Goal: Task Accomplishment & Management: Use online tool/utility

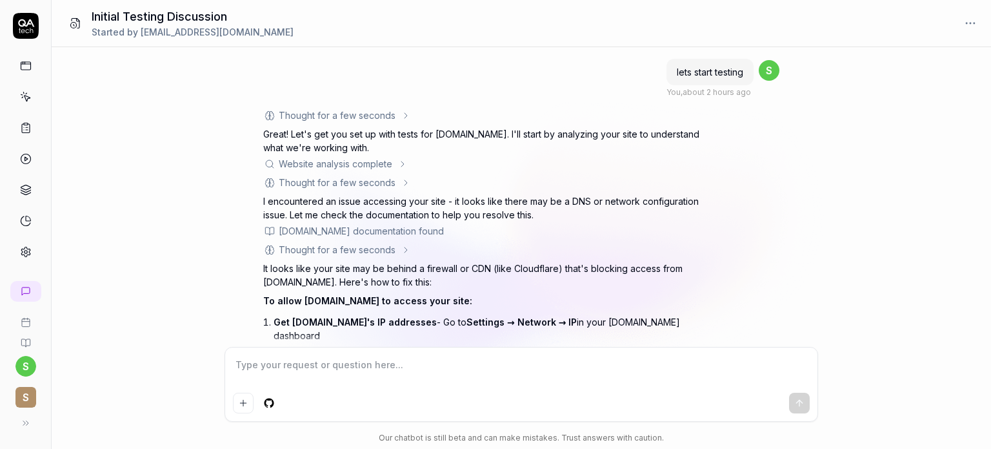
scroll to position [136, 0]
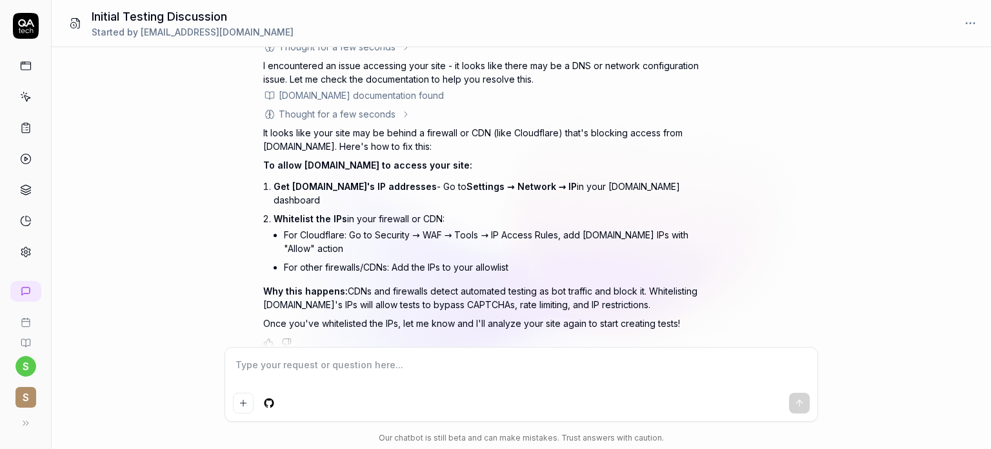
click at [272, 369] on textarea at bounding box center [521, 371] width 577 height 32
type textarea "*"
type textarea "g"
type textarea "*"
type textarea "go"
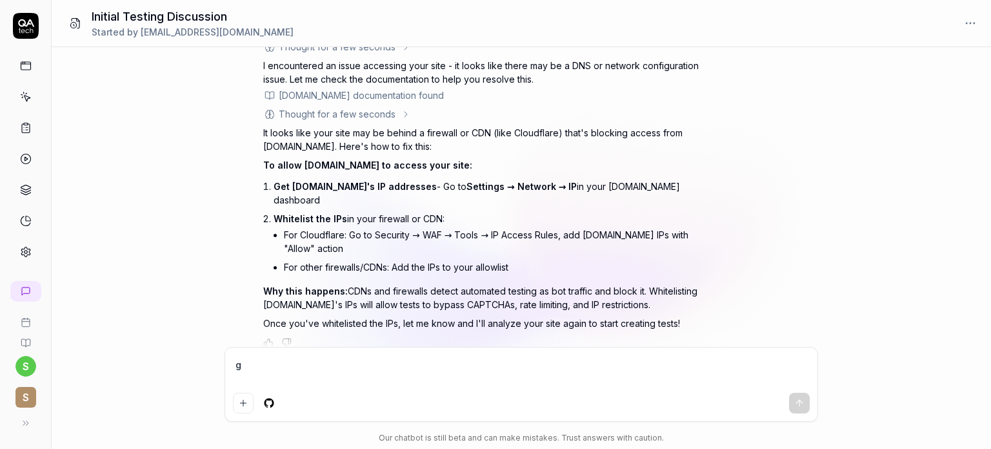
type textarea "*"
type textarea "go"
type textarea "*"
type textarea "go t"
type textarea "*"
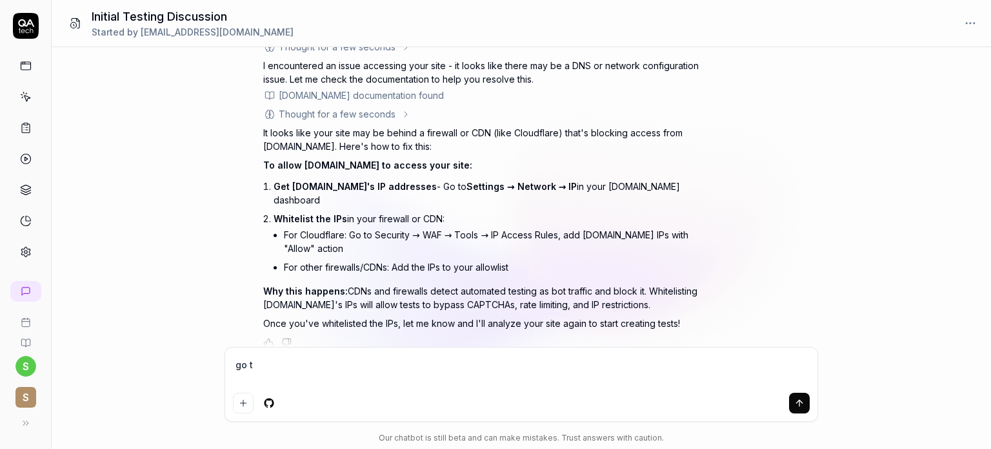
type textarea "go to"
type textarea "*"
type textarea "go to"
type textarea "*"
type textarea "go to p"
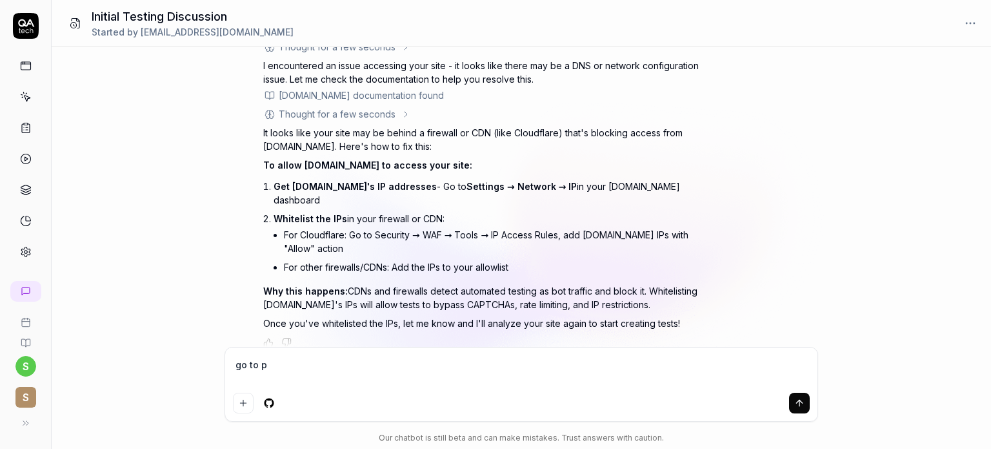
type textarea "*"
type textarea "go to pr"
type textarea "*"
type textarea "go to pro"
type textarea "*"
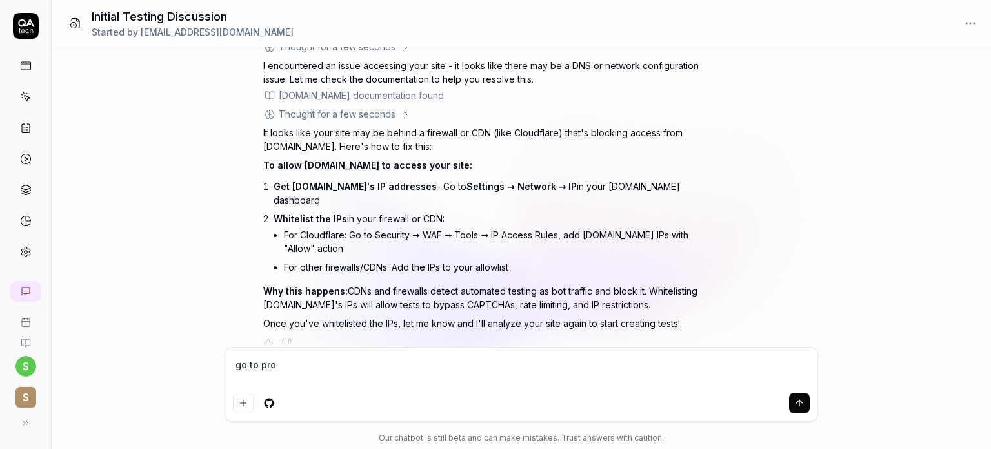
type textarea "go to prod"
type textarea "*"
type textarea "go to produ"
type textarea "*"
type textarea "go to produc"
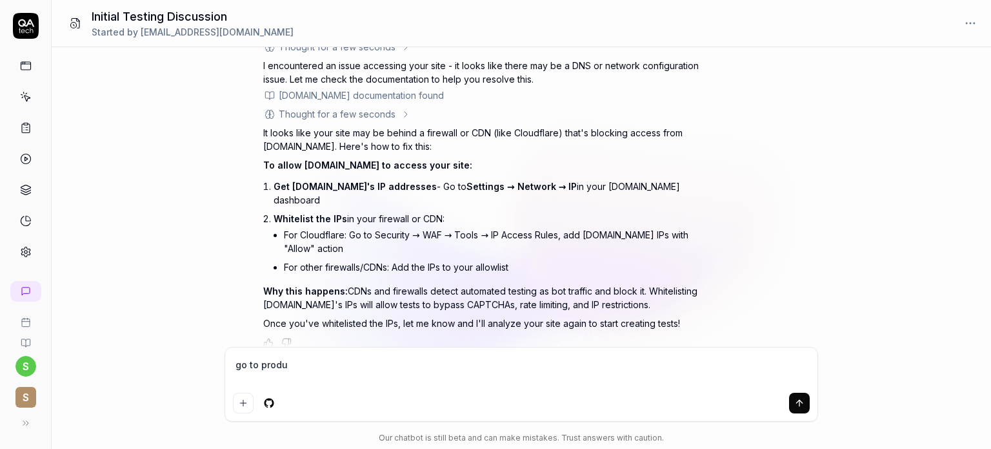
type textarea "*"
type textarea "go to product"
type textarea "*"
type textarea "go to products"
type textarea "*"
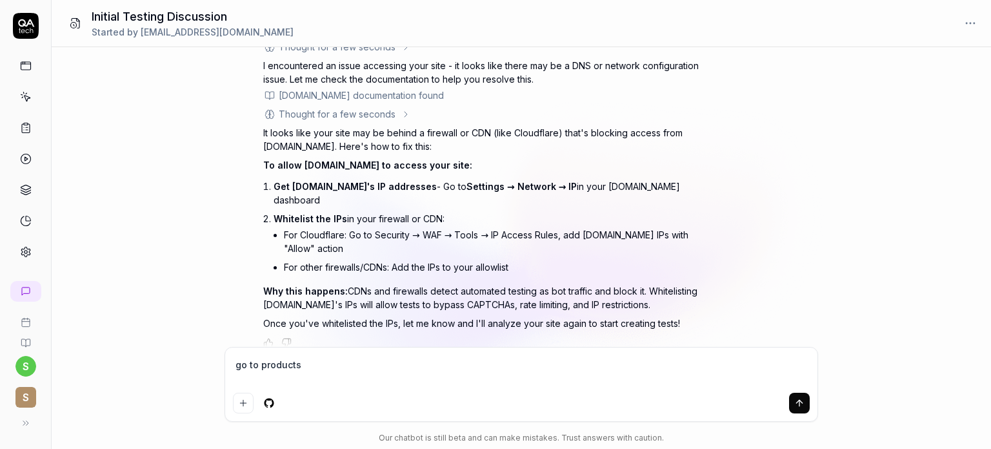
type textarea "go to products"
type textarea "*"
type textarea "go to products a"
type textarea "*"
type textarea "go to products ad"
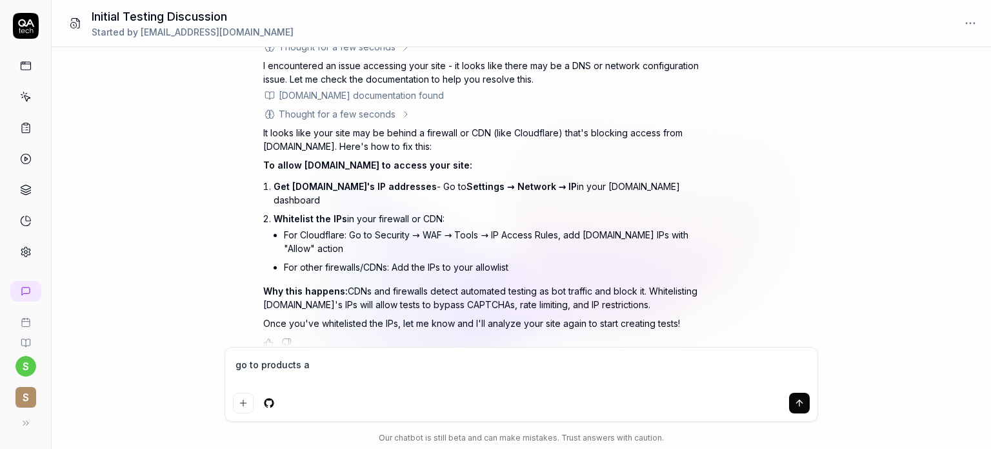
type textarea "*"
type textarea "go to products adn"
type textarea "*"
type textarea "go to products ad"
type textarea "*"
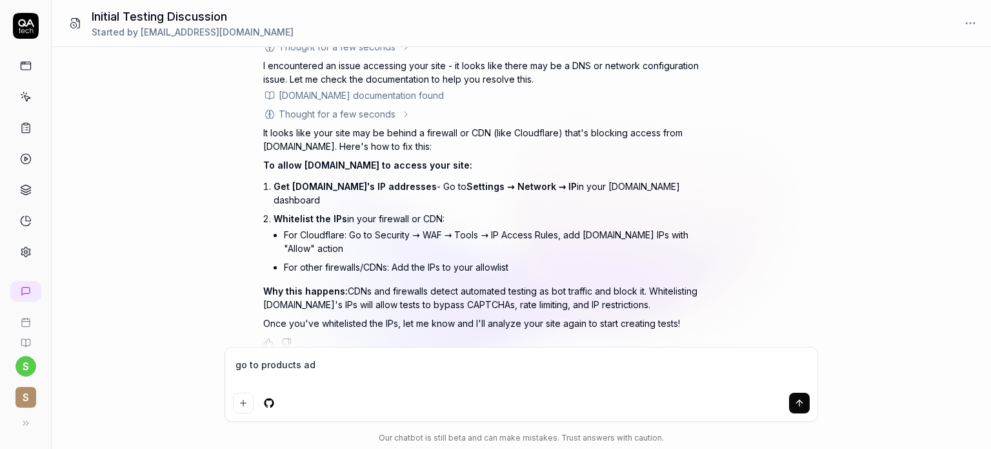
type textarea "go to products a"
type textarea "*"
type textarea "go to products an"
type textarea "*"
type textarea "go to products and"
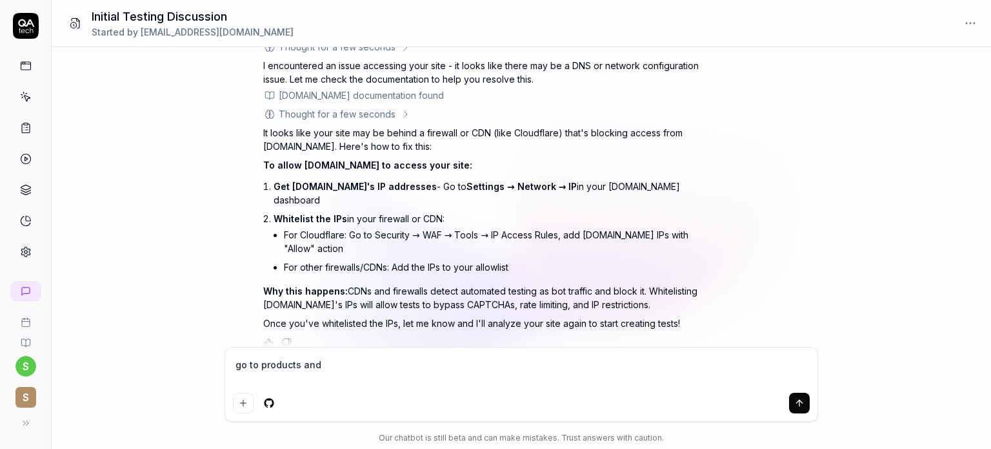
type textarea "*"
type textarea "go to products and"
type textarea "*"
type textarea "go to products and v"
type textarea "*"
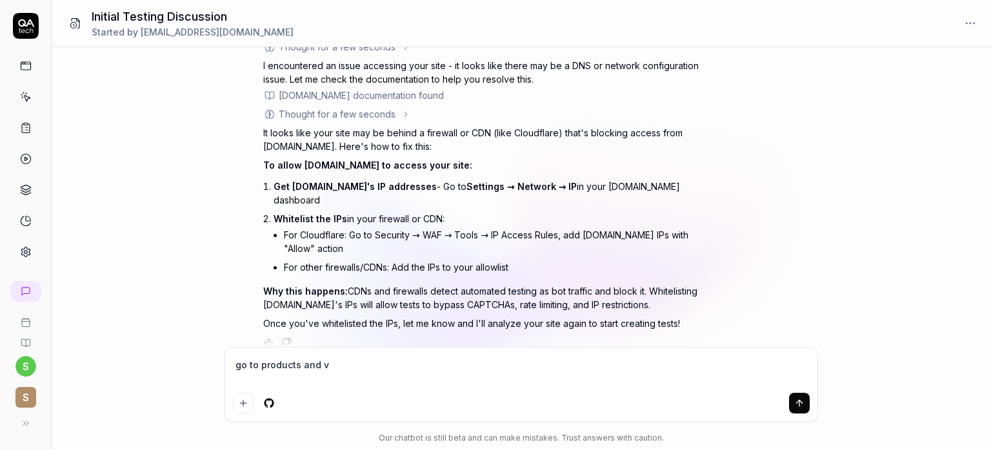
type textarea "go to products and va"
type textarea "*"
type textarea "go to products and val"
type textarea "*"
type textarea "go to products and vali"
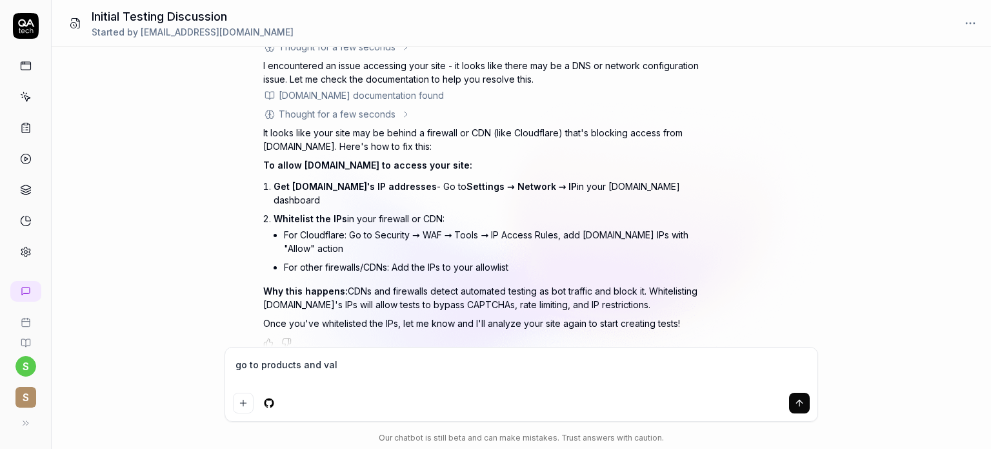
type textarea "*"
type textarea "go to products and valid"
type textarea "*"
type textarea "go to products and valida"
type textarea "*"
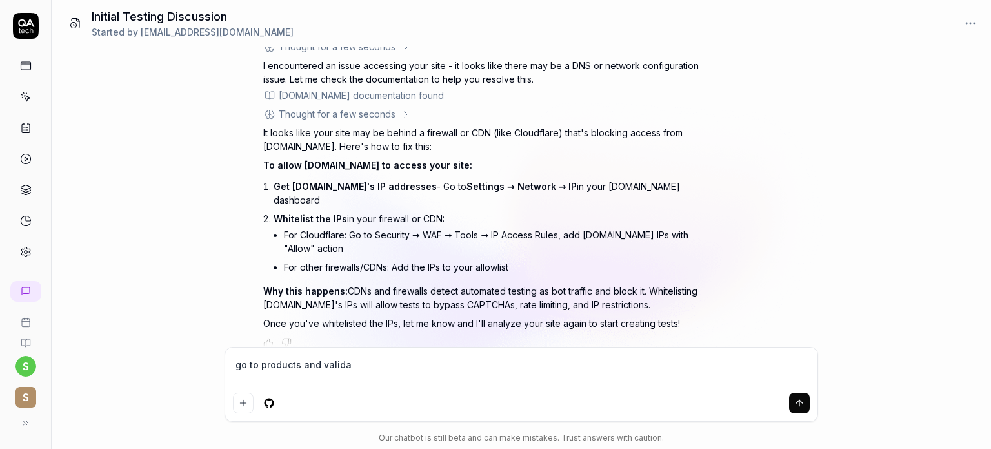
type textarea "go to products and validat"
type textarea "*"
type textarea "go to products and validate"
type textarea "*"
type textarea "go to products and validate"
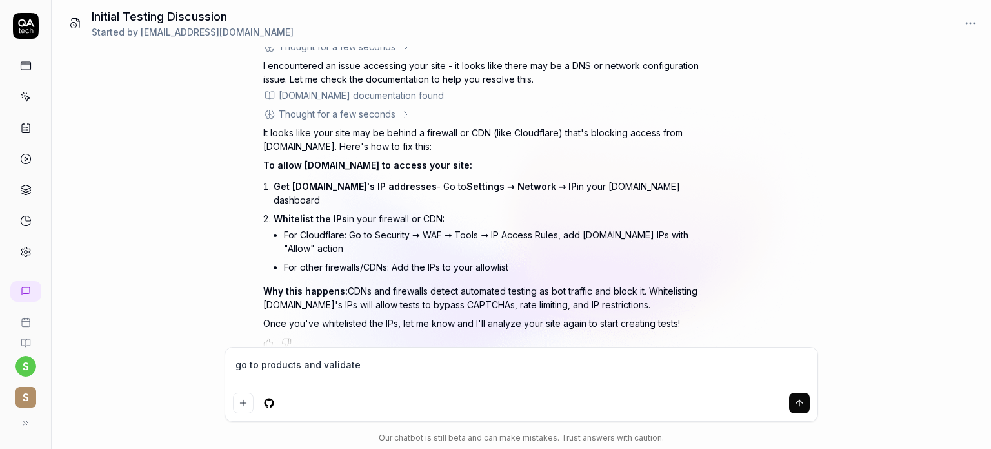
type textarea "*"
type textarea "go to products and validate p"
type textarea "*"
type textarea "go to products and validate pr"
type textarea "*"
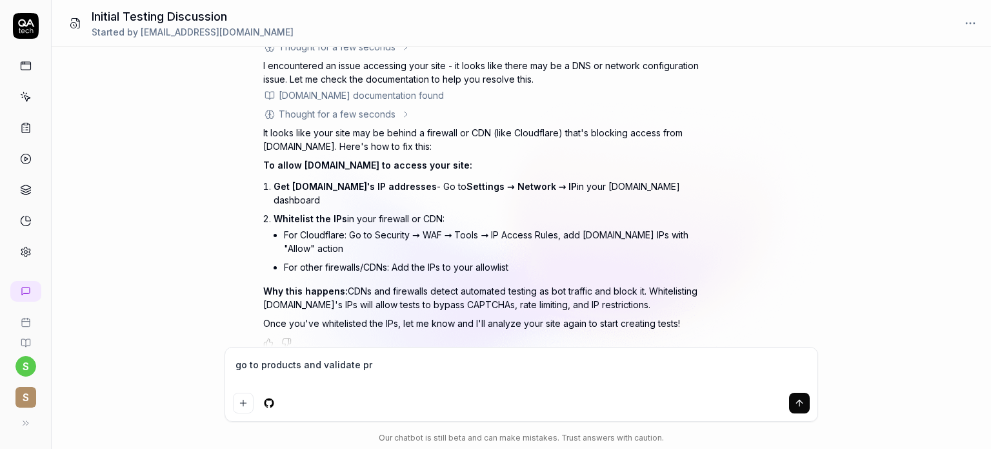
type textarea "go to products and validate pro"
type textarea "*"
type textarea "go to products and validate prod"
type textarea "*"
type textarea "go to products and validate produ"
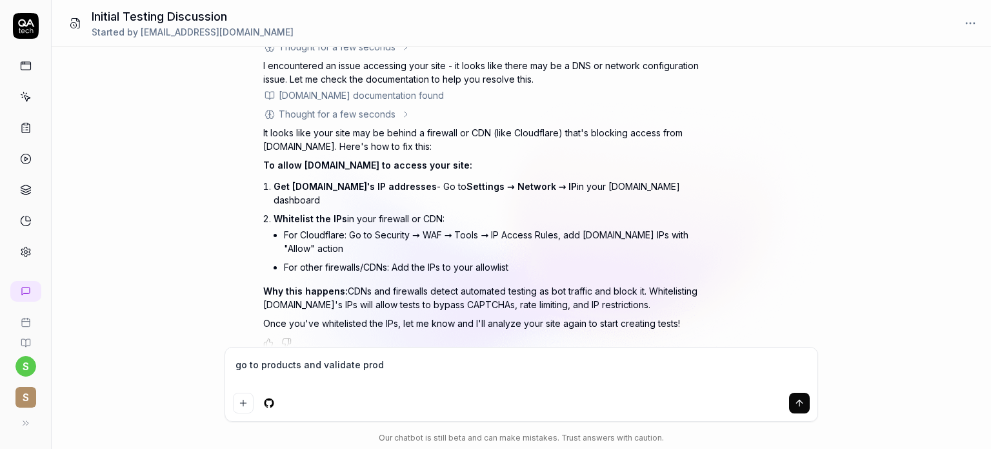
type textarea "*"
type textarea "go to products and validate produc"
type textarea "*"
type textarea "go to products and validate product"
type textarea "*"
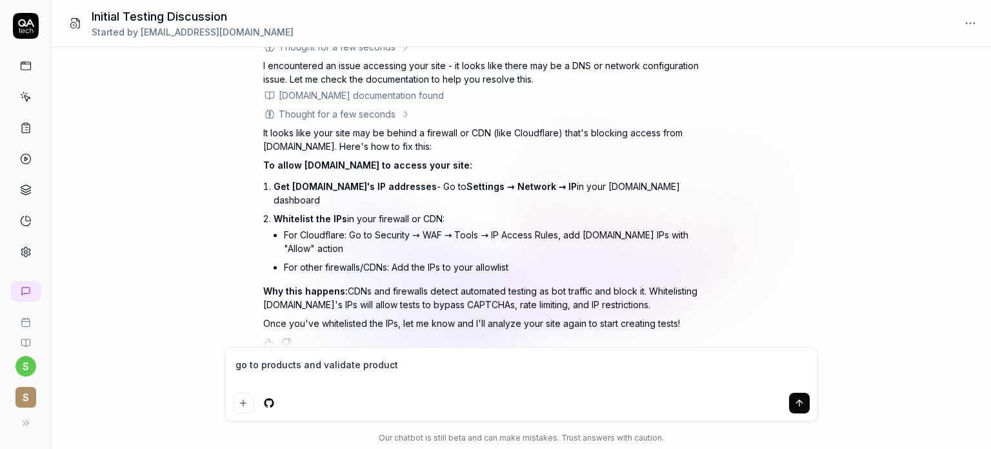
type textarea "go to products and validate products"
type textarea "*"
type textarea "go to products and validate products"
type textarea "*"
type textarea "go to products and validate products w"
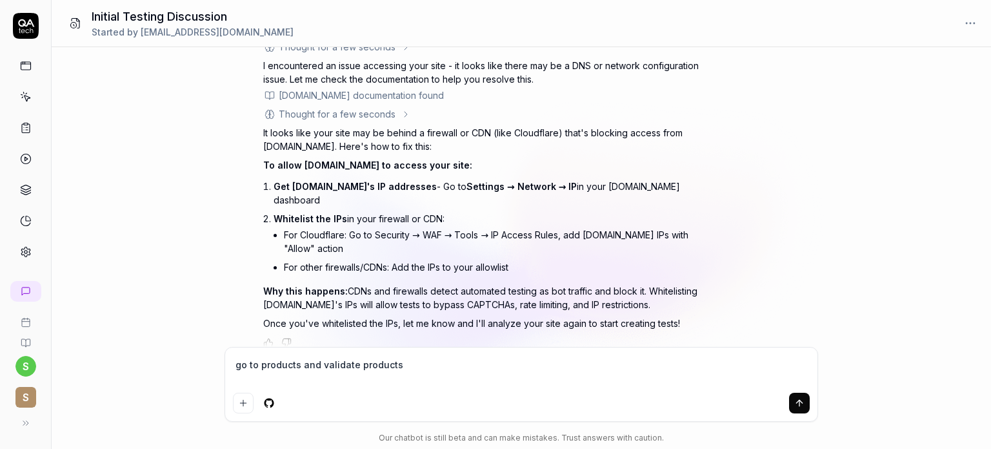
type textarea "*"
type textarea "go to products and validate products wh"
type textarea "*"
type textarea "go to products and validate products whi"
type textarea "*"
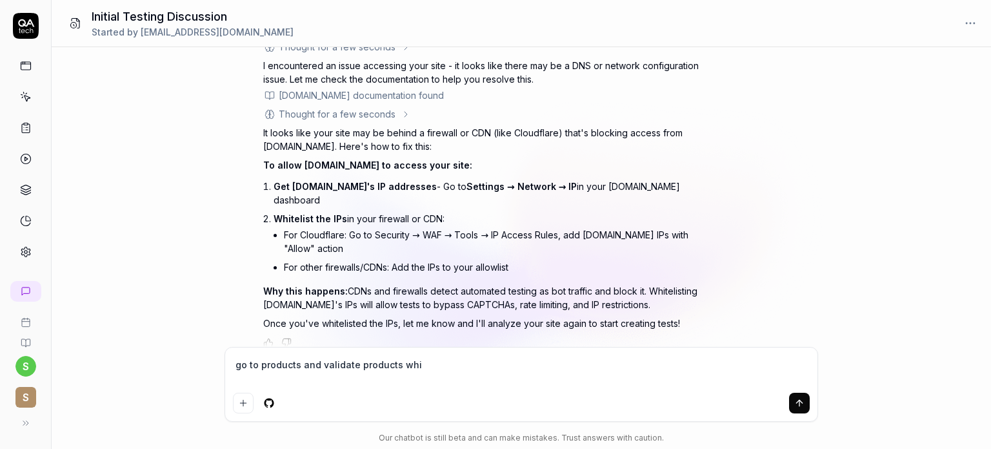
type textarea "go to products and validate products whic"
type textarea "*"
type textarea "go to products and validate products which"
type textarea "*"
type textarea "go to products and validate products which"
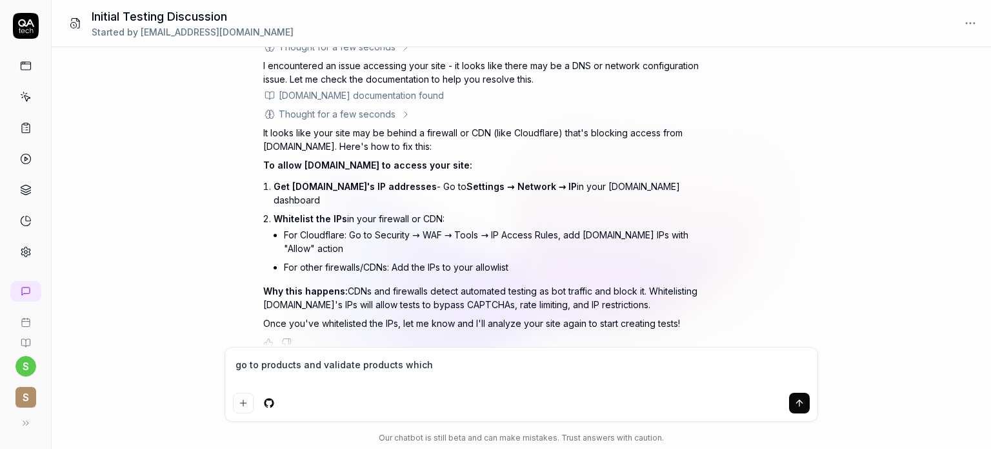
type textarea "*"
type textarea "go to products and validate products which a"
type textarea "*"
type textarea "go to products and validate products which ar"
type textarea "*"
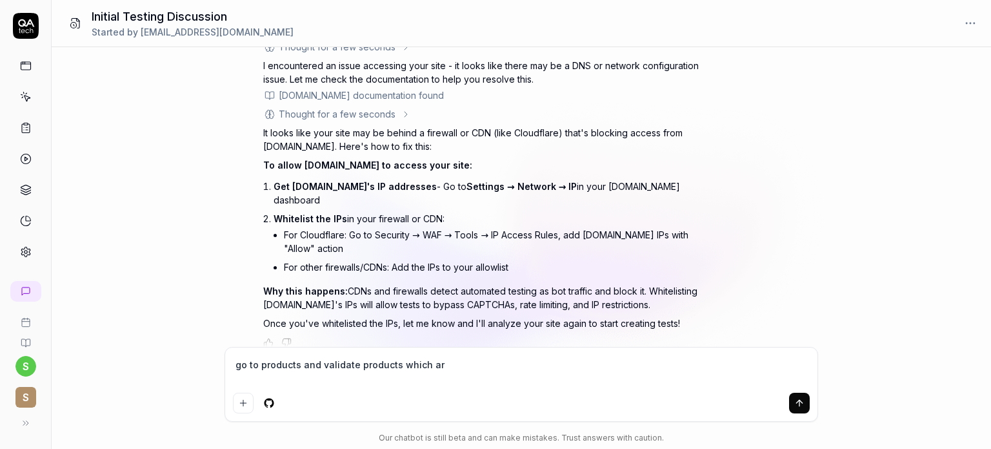
type textarea "go to products and validate products which are"
type textarea "*"
type textarea "go to products and validate products which are"
type textarea "*"
type textarea "go to products and validate products which are l"
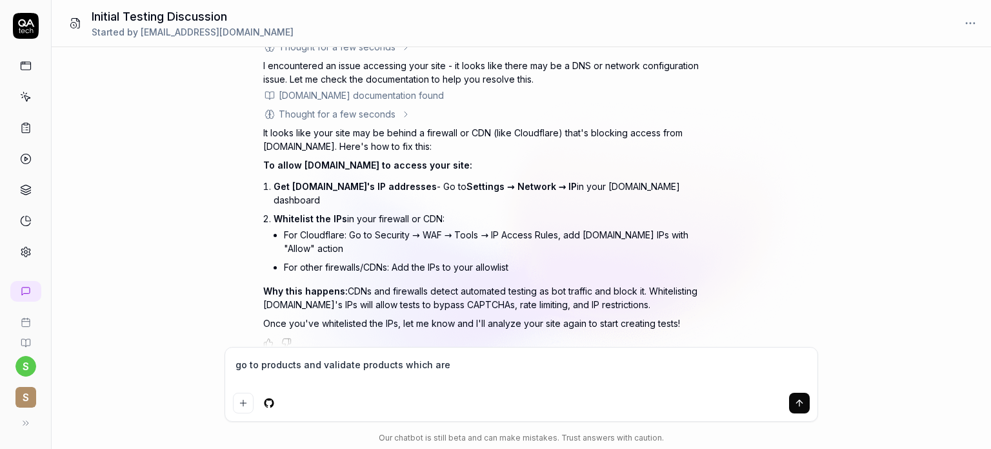
type textarea "*"
type textarea "go to products and validate products which are ls"
type textarea "*"
type textarea "go to products and validate products which are l"
type textarea "*"
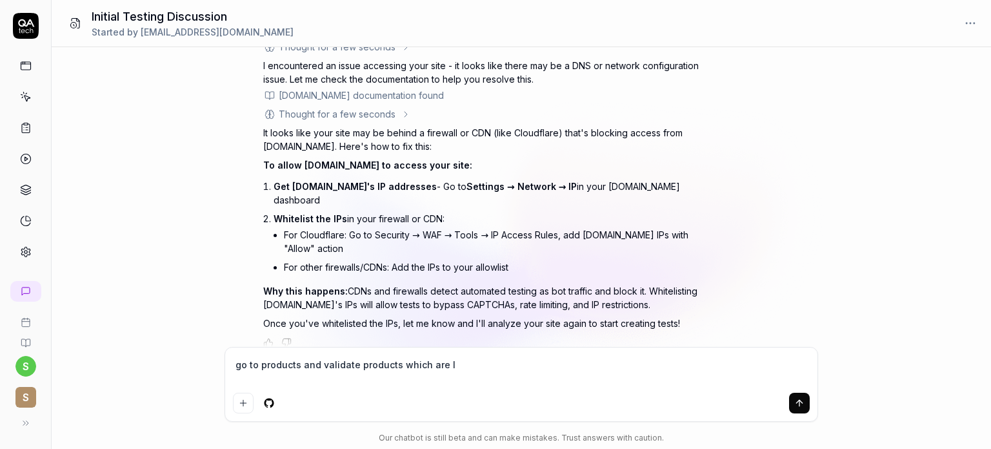
type textarea "go to products and validate products which are li"
type textarea "*"
type textarea "go to products and validate products which are lis"
type textarea "*"
type textarea "go to products and validate products which are list"
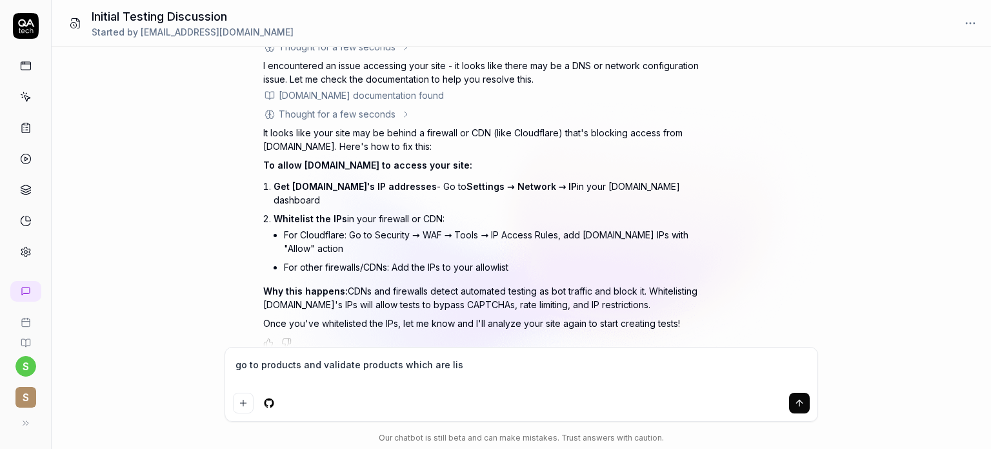
type textarea "*"
type textarea "go to products and validate products which are liste"
type textarea "*"
type textarea "go to products and validate products which are listed"
type textarea "*"
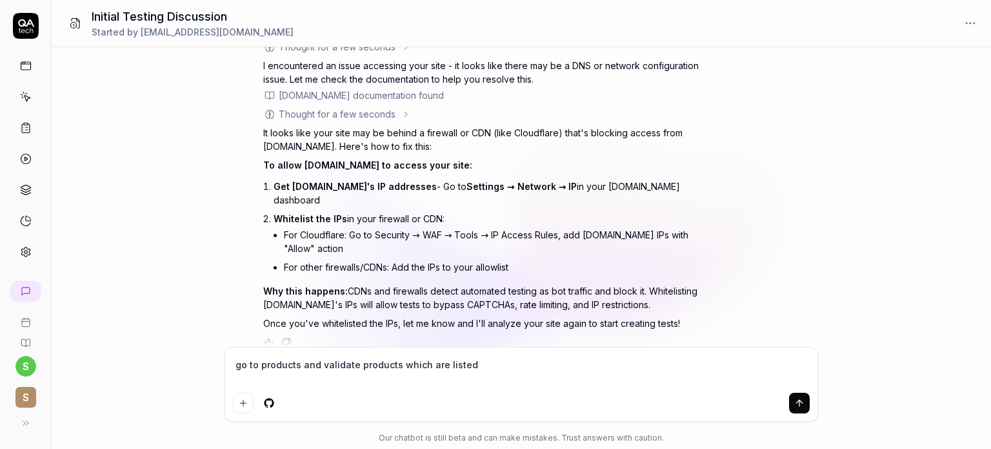
type textarea "go to products and validate products which are listed"
type textarea "*"
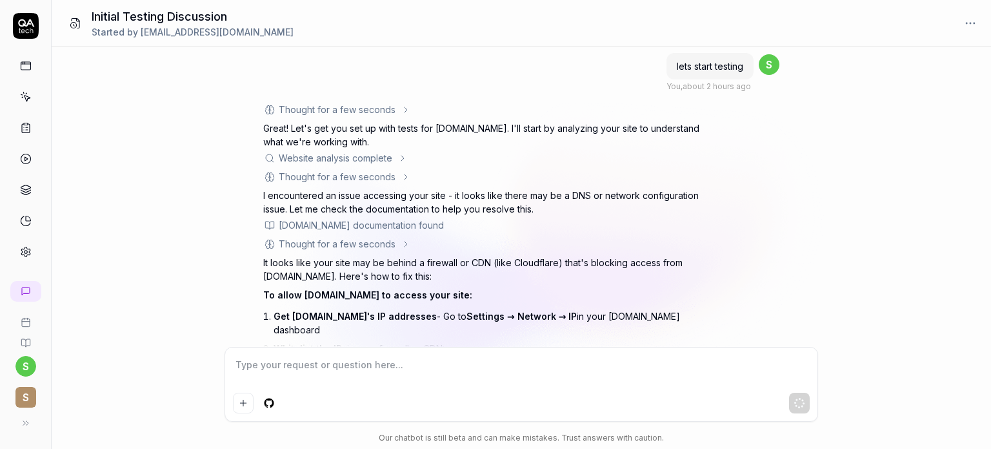
scroll to position [0, 0]
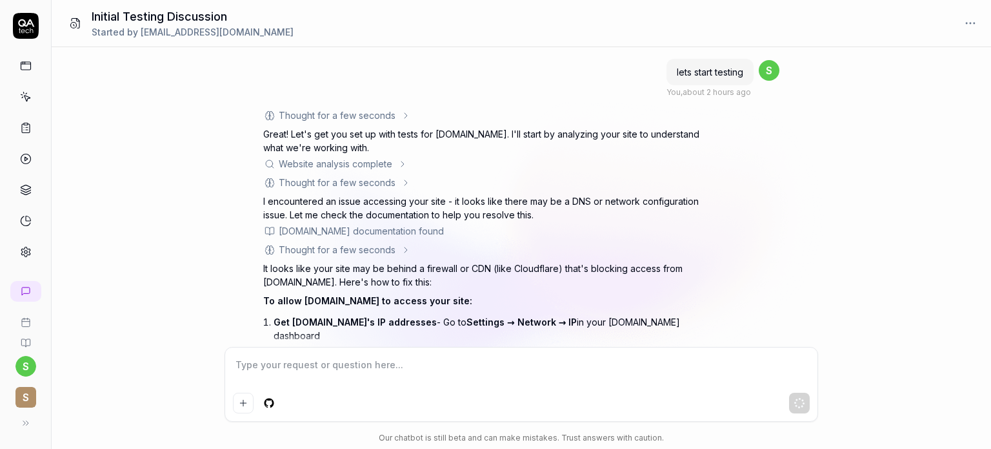
click at [16, 395] on span "S" at bounding box center [25, 397] width 21 height 21
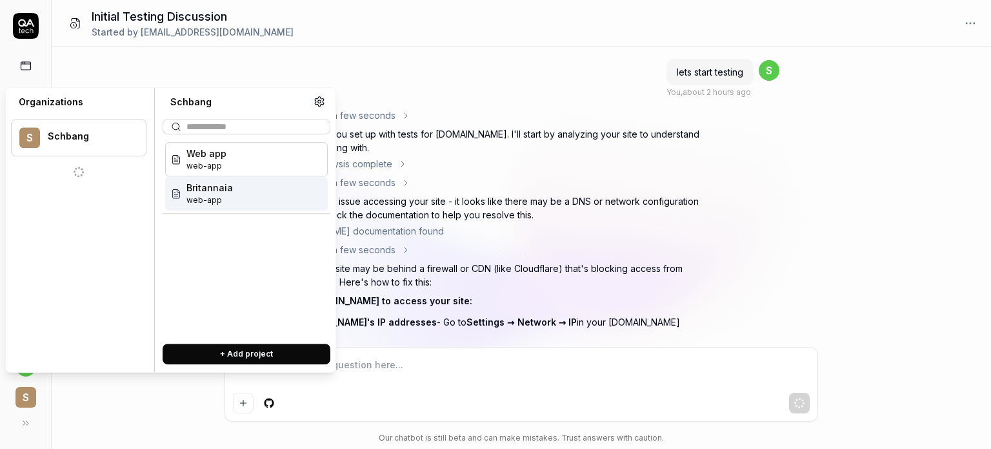
click at [252, 190] on div "Britannaia web-app" at bounding box center [246, 193] width 163 height 34
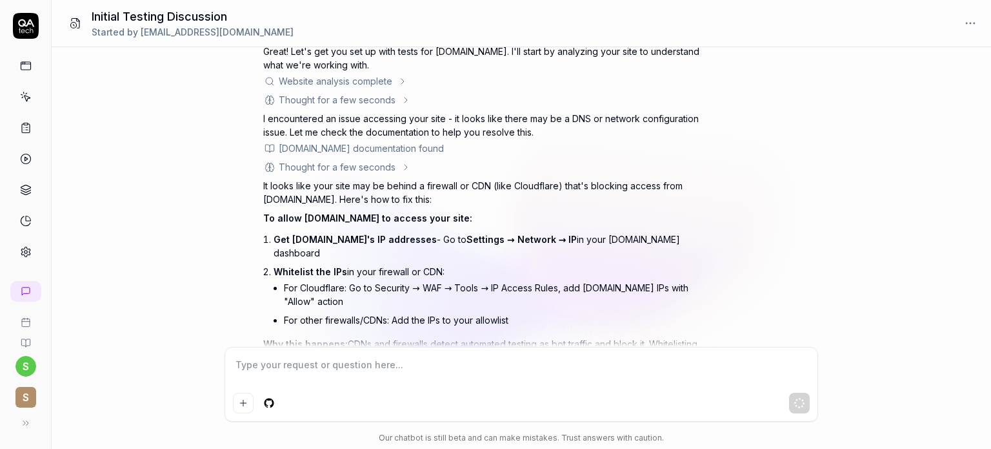
scroll to position [136, 0]
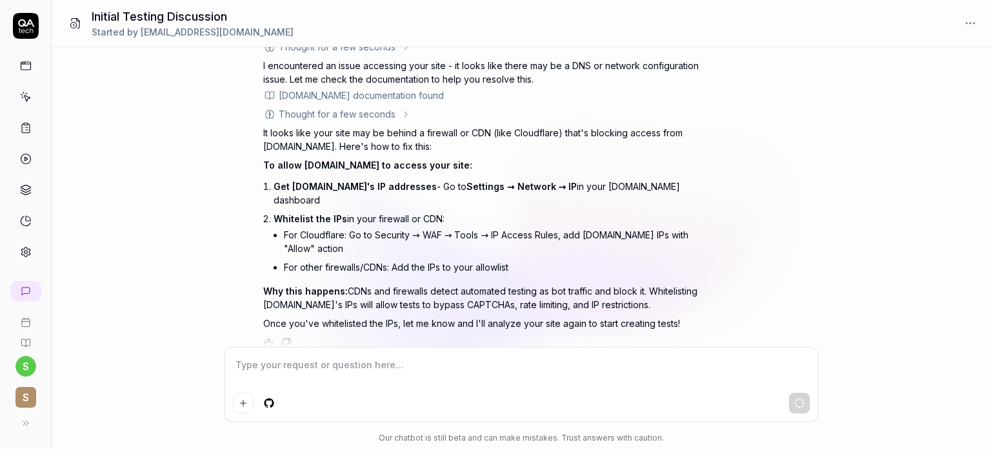
click at [32, 393] on span "S" at bounding box center [25, 397] width 21 height 21
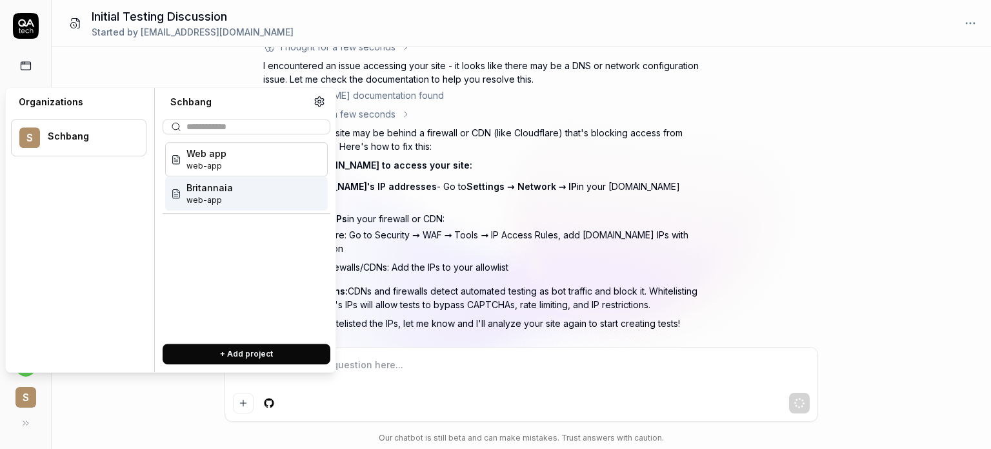
click at [248, 204] on div "Britannaia web-app" at bounding box center [246, 193] width 163 height 34
click at [227, 197] on span "web-app" at bounding box center [210, 200] width 46 height 12
click at [252, 195] on div "Britannaia web-app" at bounding box center [246, 193] width 163 height 34
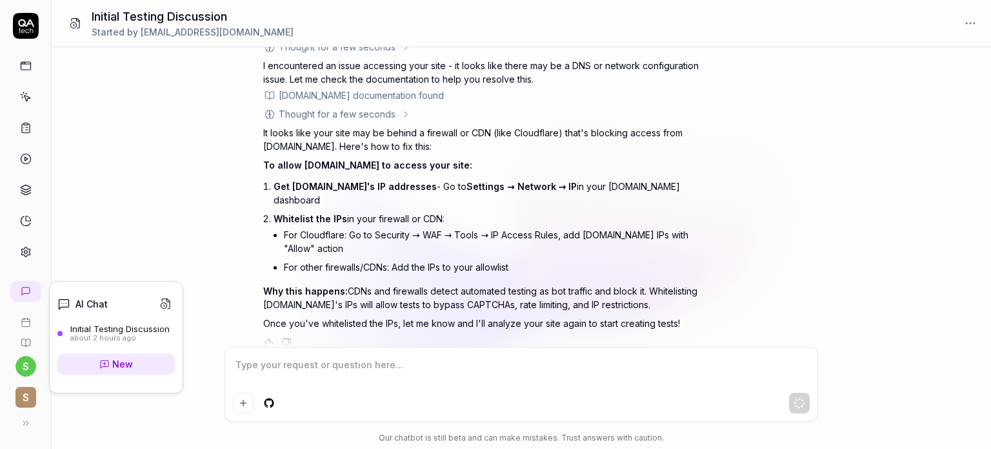
click at [110, 361] on link "New" at bounding box center [115, 363] width 117 height 21
type textarea "*"
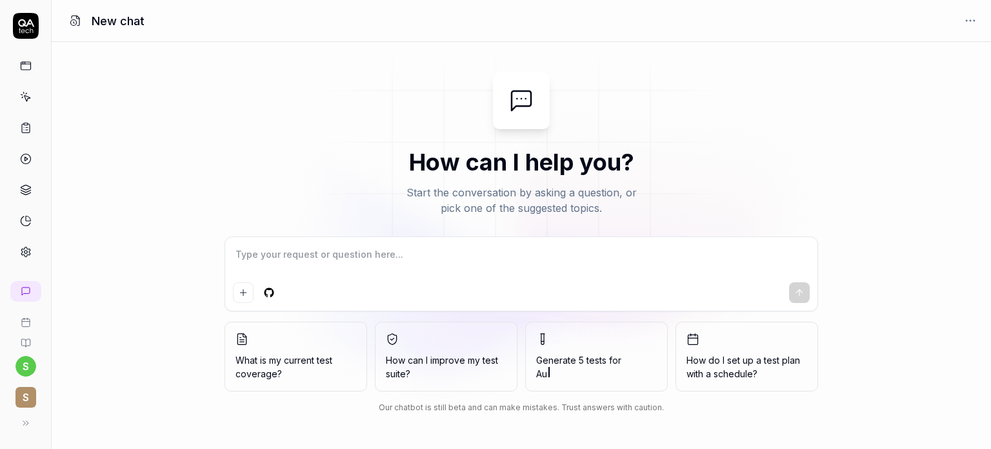
click at [25, 396] on span "S" at bounding box center [25, 397] width 21 height 21
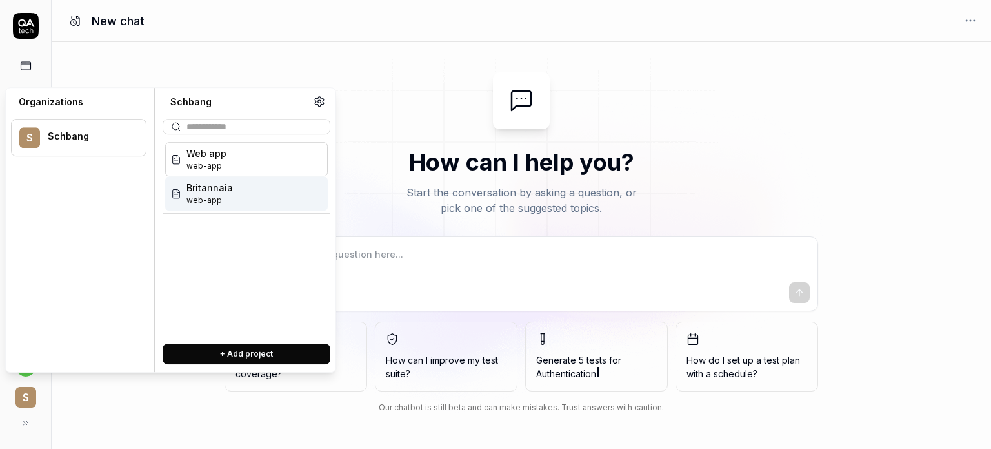
click at [258, 192] on div "Britannaia web-app" at bounding box center [246, 193] width 163 height 34
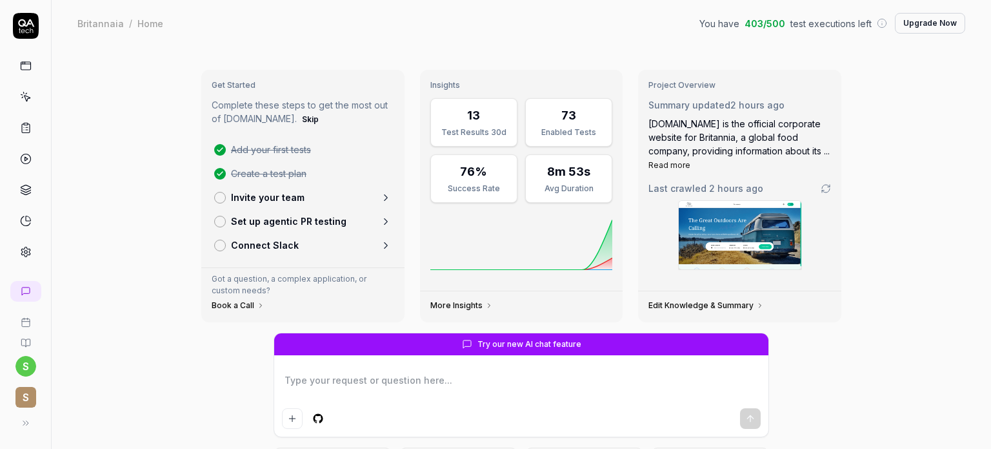
click at [299, 376] on textarea at bounding box center [521, 386] width 479 height 32
type textarea "*"
type textarea "g"
type textarea "*"
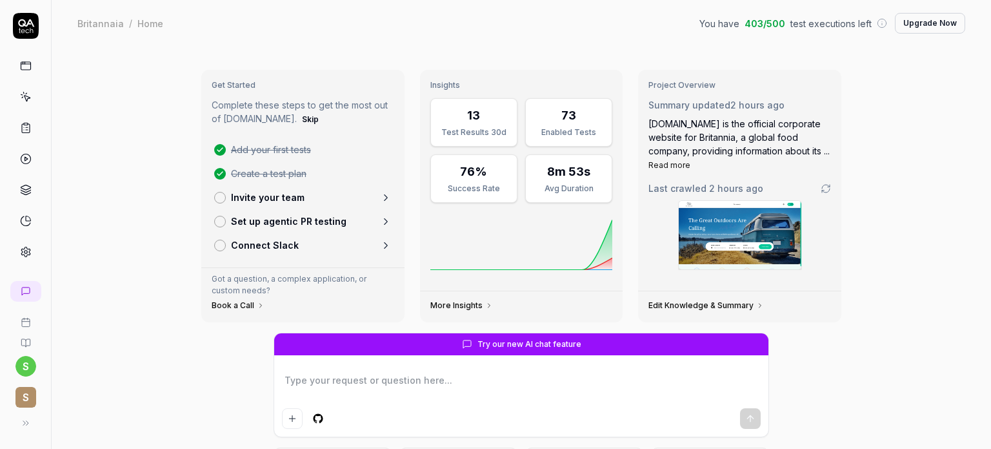
type textarea "o"
type textarea "*"
type textarea "on"
type textarea "*"
type textarea "on"
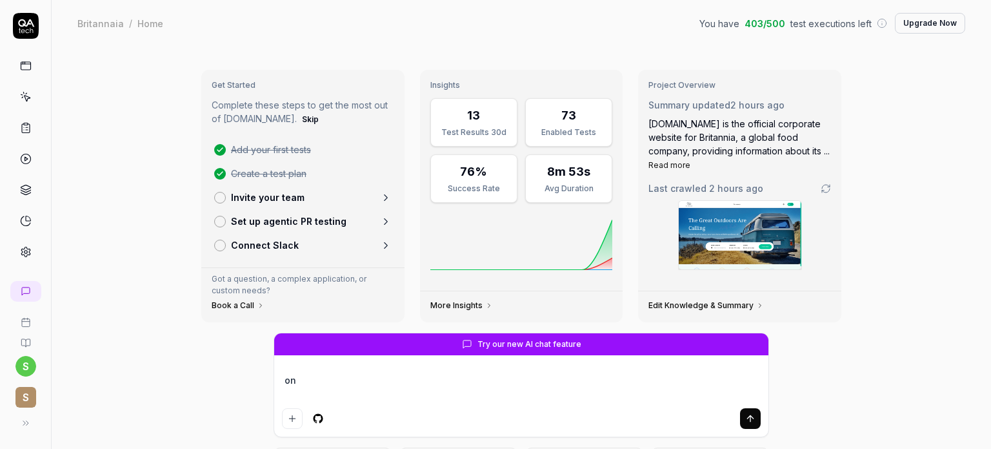
type textarea "*"
type textarea "on h"
type textarea "*"
type textarea "on ho"
type textarea "*"
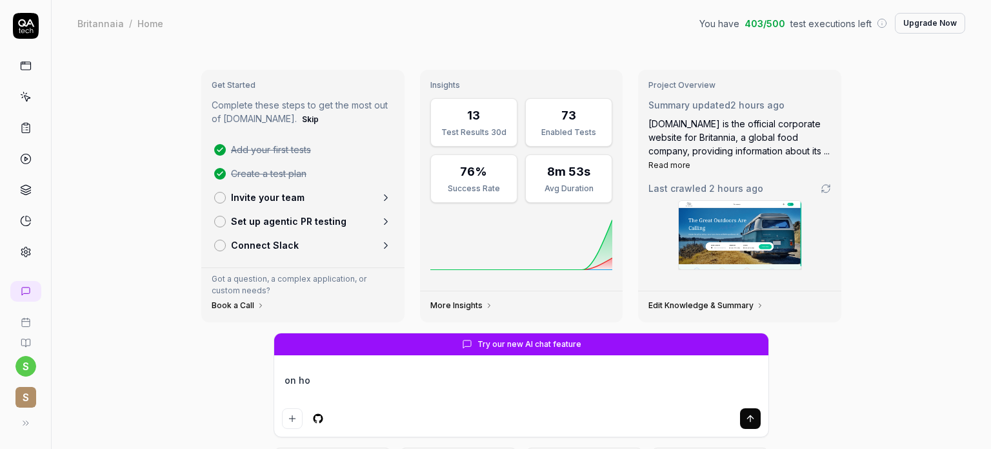
type textarea "on hom"
type textarea "*"
type textarea "on home"
type textarea "*"
type textarea "on homep"
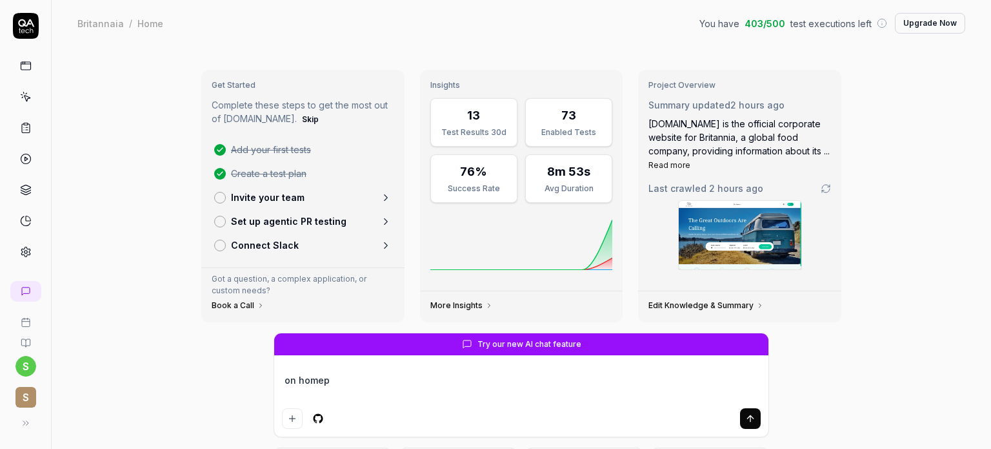
type textarea "*"
type textarea "on homepa"
type textarea "*"
type textarea "on homepag"
type textarea "*"
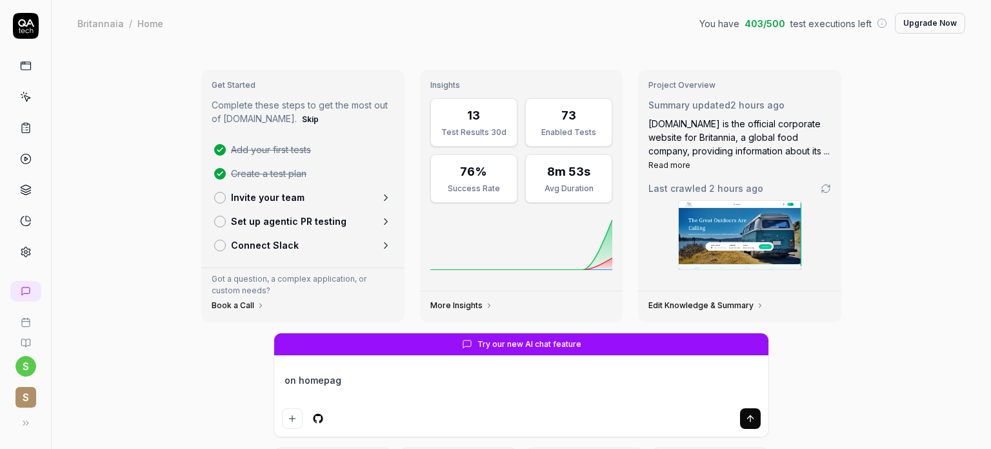
type textarea "on homepage"
type textarea "*"
type textarea "on homepage"
type textarea "*"
type textarea "on homepage g"
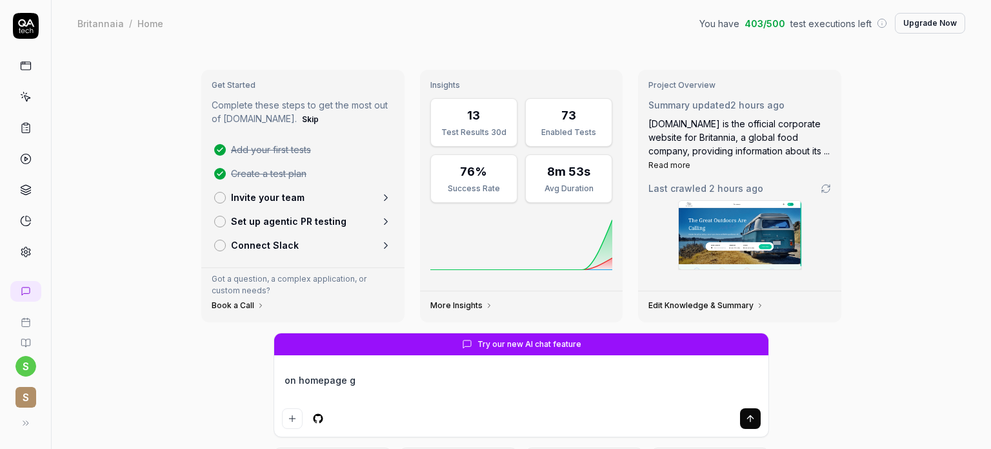
type textarea "*"
type textarea "on homepage go"
type textarea "*"
type textarea "on homepage go"
type textarea "*"
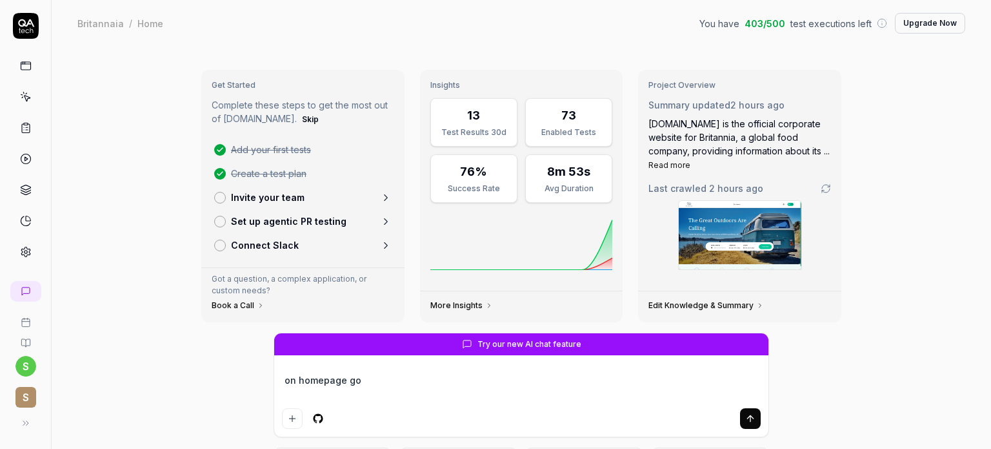
type textarea "on homepage go t"
type textarea "*"
type textarea "on homepage go to"
type textarea "*"
type textarea "on homepage go t"
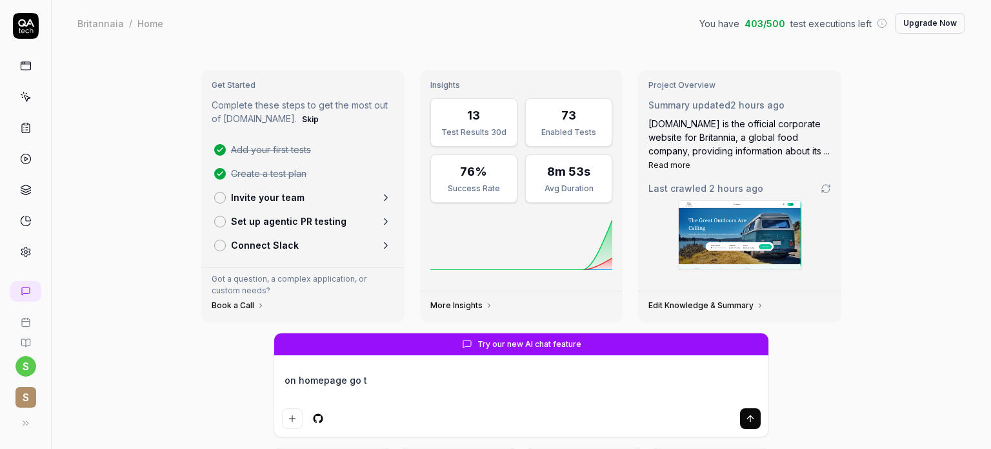
type textarea "*"
type textarea "on homepage go"
type textarea "*"
type textarea "on homepage go"
type textarea "*"
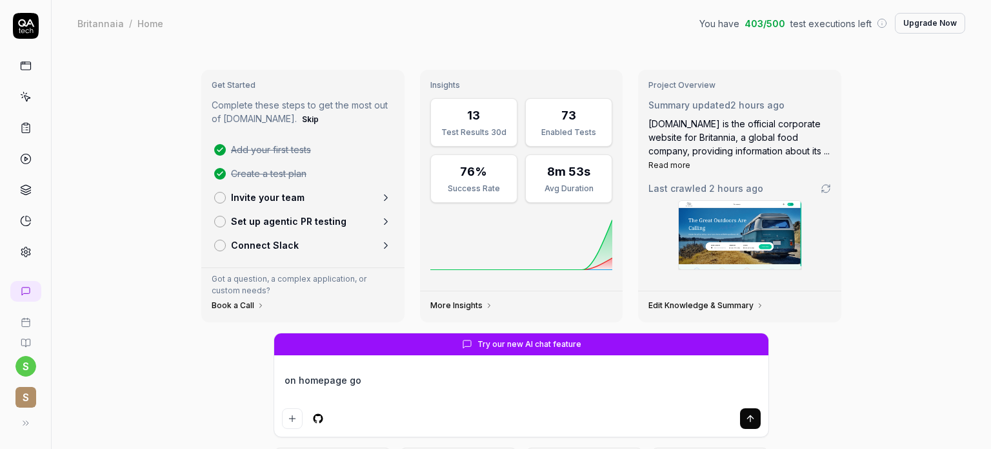
type textarea "on homepage g"
type textarea "*"
type textarea "on homepage"
type textarea "*"
type textarea "on homepage v"
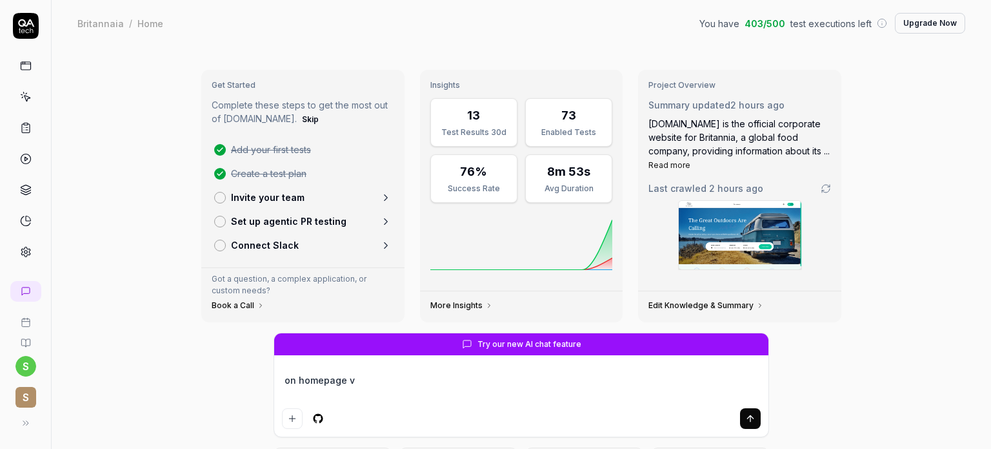
type textarea "*"
type textarea "on homepage va"
type textarea "*"
type textarea "on homepage val"
type textarea "*"
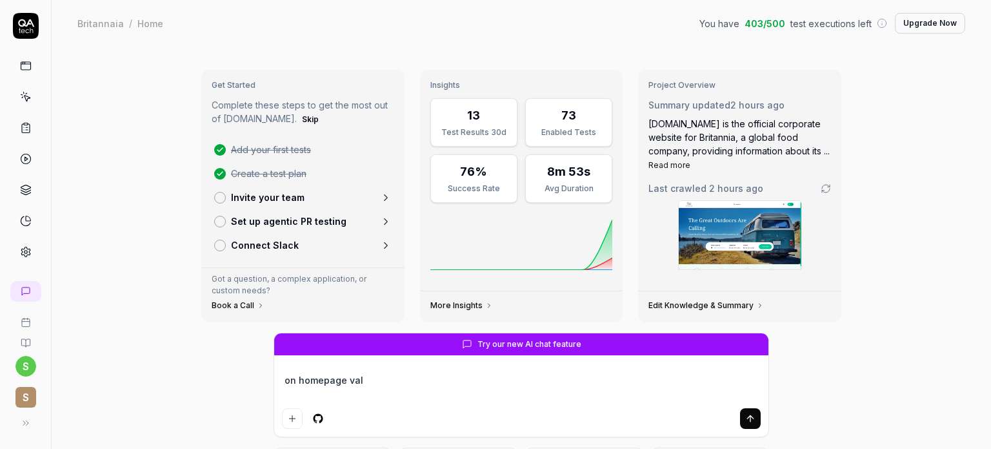
type textarea "on homepage vali"
type textarea "*"
type textarea "on homepage valid"
type textarea "*"
type textarea "on homepage valida"
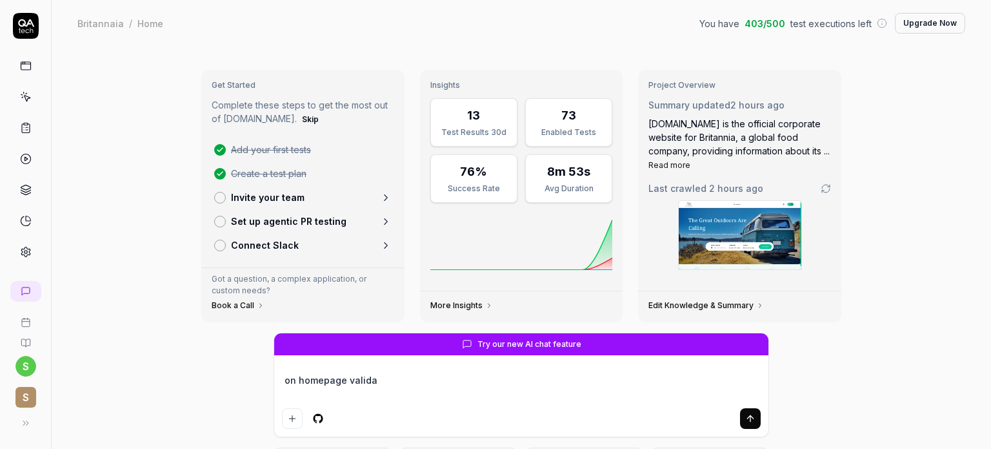
type textarea "*"
type textarea "on homepage validat"
type textarea "*"
type textarea "on homepage validate"
type textarea "*"
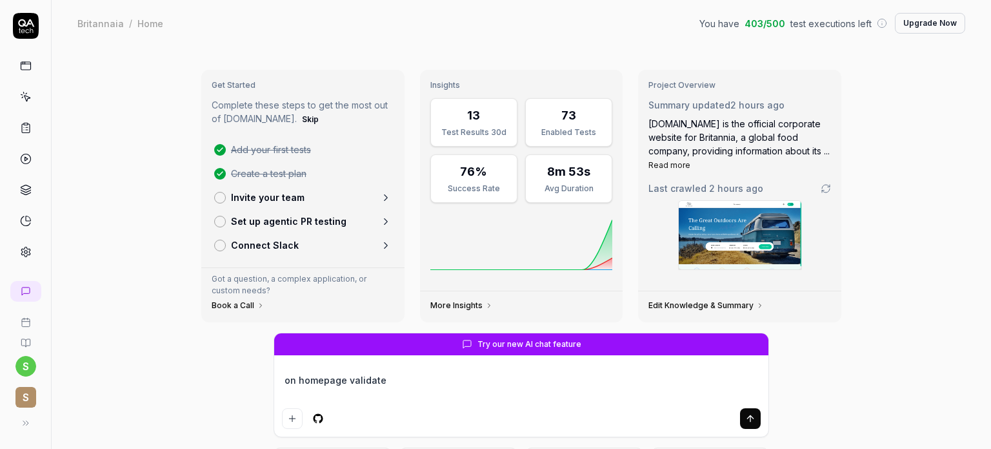
type textarea "on homepage validate"
type textarea "*"
type textarea "on homepage validate e"
type textarea "*"
type textarea "on homepage validate ea"
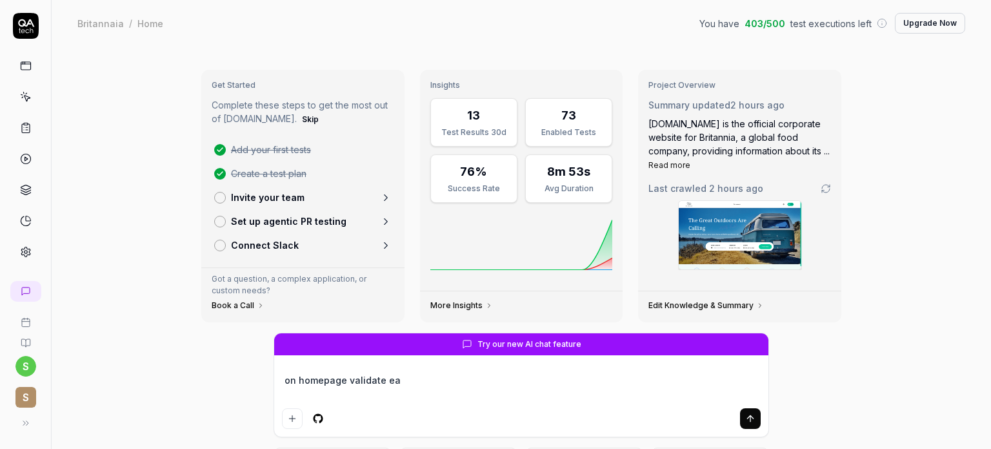
type textarea "*"
type textarea "on homepage validate eac"
type textarea "*"
type textarea "on homepage validate each"
type textarea "*"
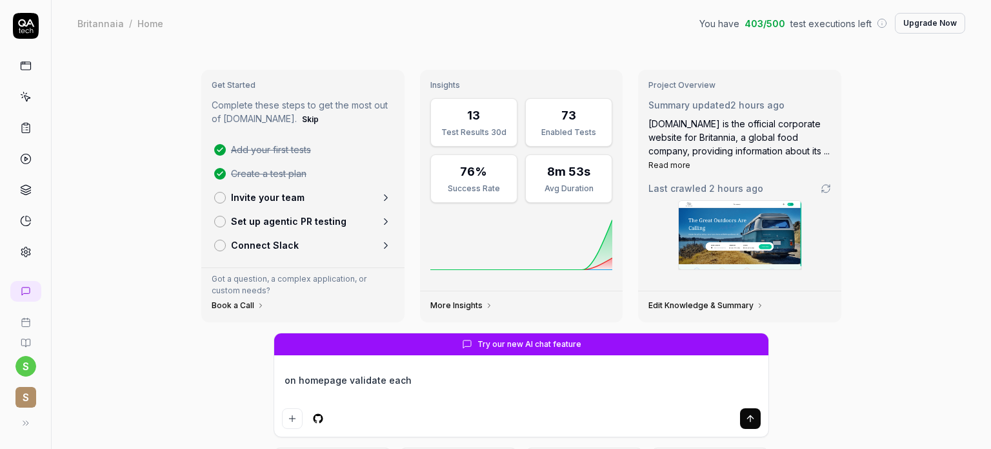
type textarea "on homepage validate each"
type textarea "*"
type textarea "on homepage validate each a"
type textarea "*"
type textarea "on homepage validate each an"
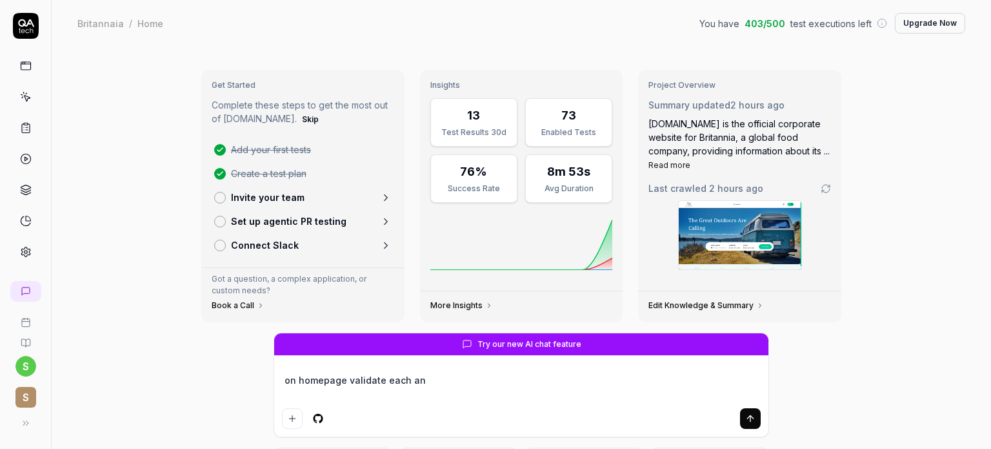
type textarea "*"
type textarea "on homepage validate each and"
type textarea "*"
type textarea "on homepage validate each and e"
type textarea "*"
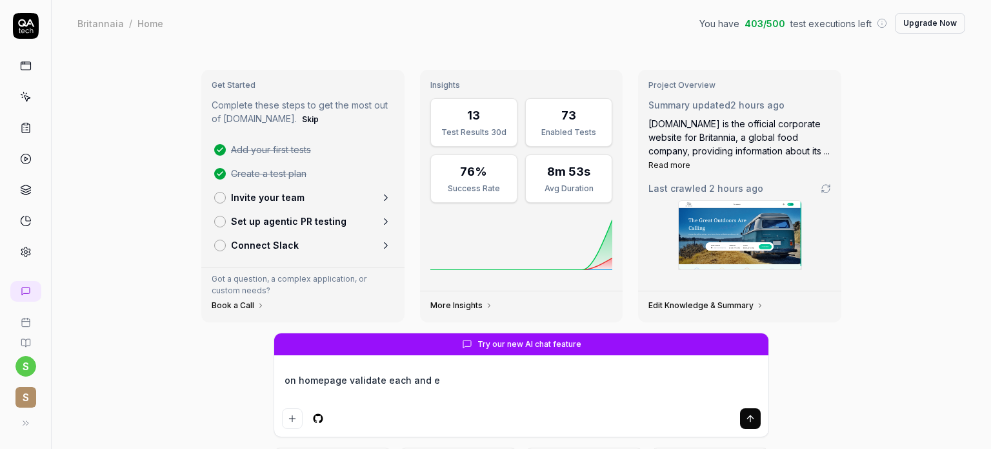
type textarea "on homepage validate each and ev"
type textarea "*"
type textarea "on homepage validate each and evr"
type textarea "*"
type textarea "on homepage validate each and evry"
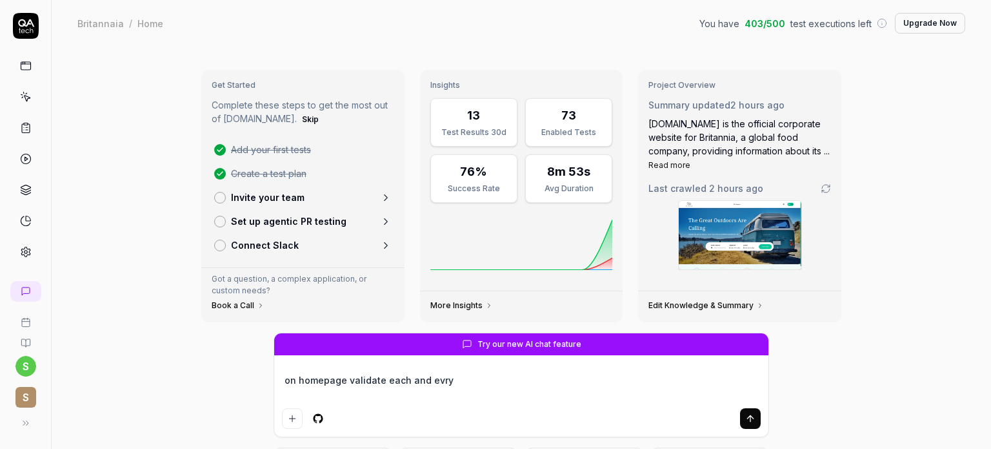
type textarea "*"
type textarea "on homepage validate each and evr"
type textarea "*"
type textarea "on homepage validate each and ev"
type textarea "*"
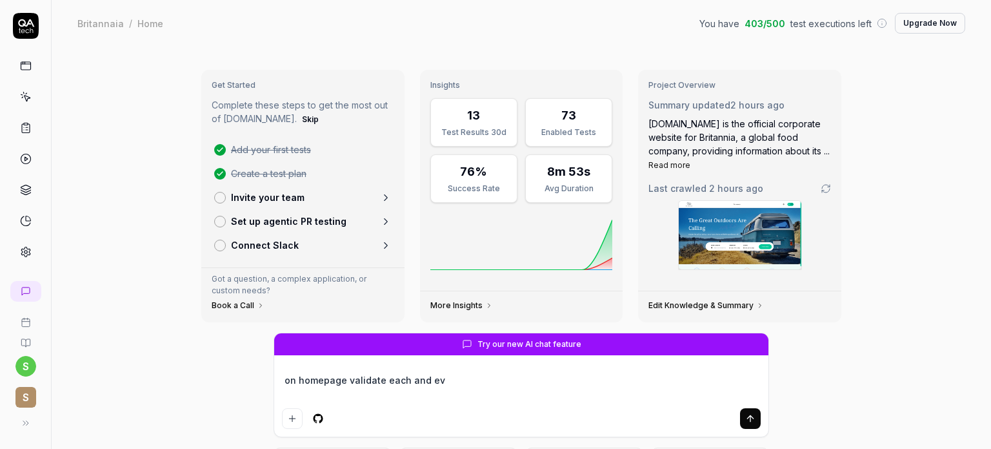
type textarea "on homepage validate each and eve"
type textarea "*"
type textarea "on homepage validate each and ever"
type textarea "*"
type textarea "on homepage validate each and every"
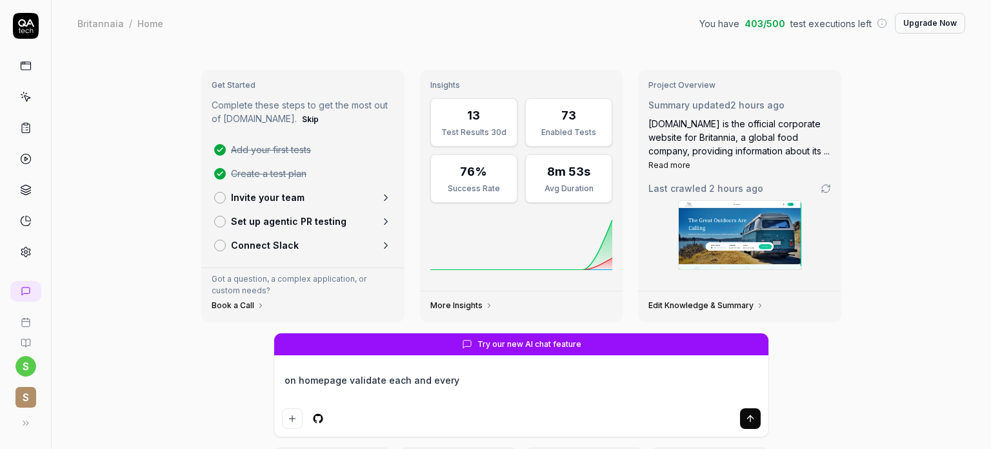
type textarea "*"
type textarea "on homepage validate each and every"
type textarea "*"
type textarea "on homepage validate each and every l"
type textarea "*"
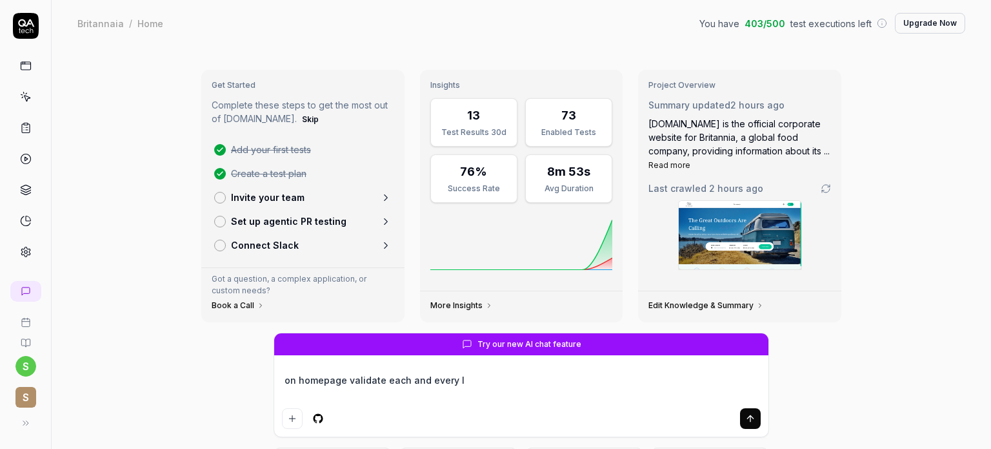
type textarea "on homepage validate each and every li"
type textarea "*"
type textarea "on homepage validate each and every lis"
type textarea "*"
type textarea "on homepage validate each and every list"
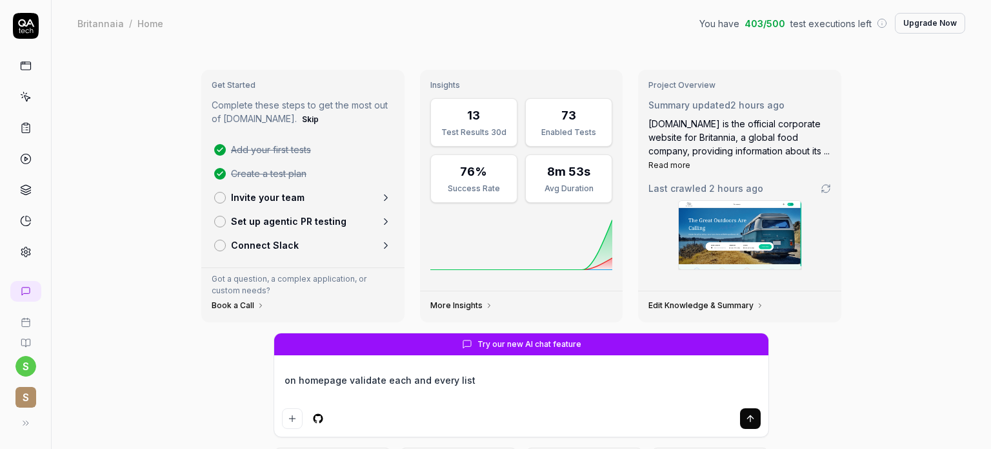
type textarea "*"
type textarea "on homepage validate each and every liste"
type textarea "*"
type textarea "on homepage validate each and every listed"
type textarea "*"
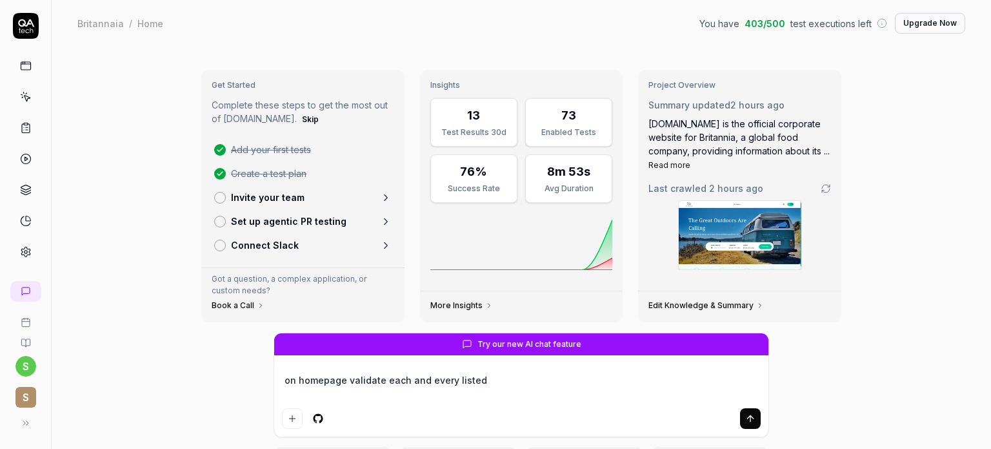
type textarea "on homepage validate each and every listed"
type textarea "*"
type textarea "on homepage validate each and every listed p"
type textarea "*"
type textarea "on homepage validate each and every listed pr"
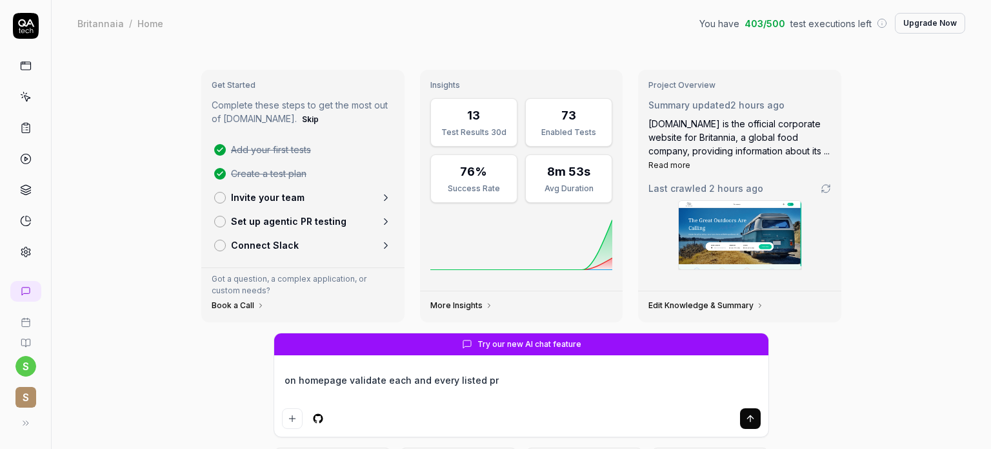
type textarea "*"
type textarea "on homepage validate each and every listed pro"
type textarea "*"
type textarea "on homepage validate each and every listed prod"
type textarea "*"
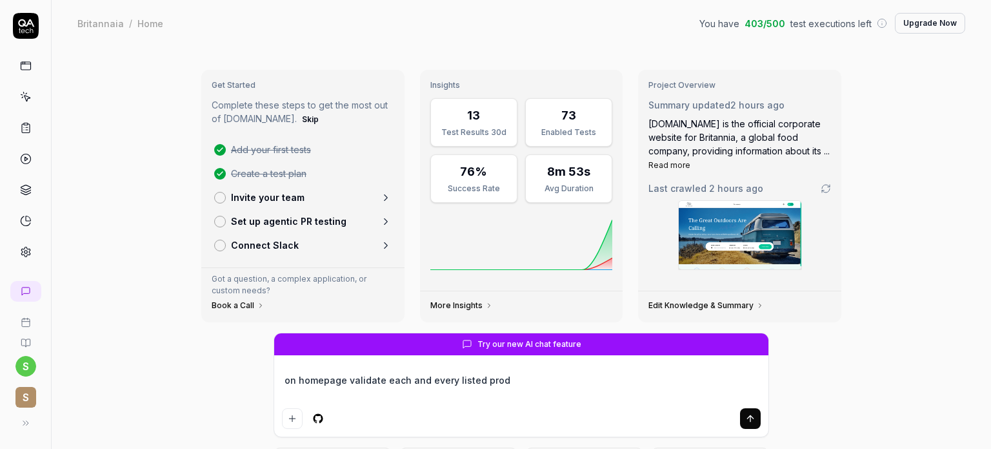
type textarea "on homepage validate each and every listed prodc"
type textarea "*"
type textarea "on homepage validate each and every listed prodcu"
type textarea "*"
type textarea "on homepage validate each and every listed prodcut"
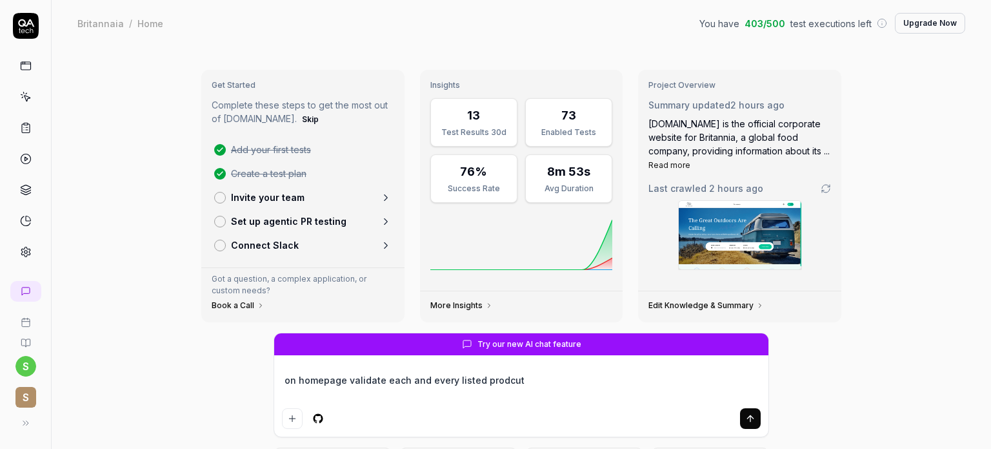
type textarea "*"
type textarea "on homepage validate each and every listed prodcuts"
type textarea "*"
type textarea "on homepage validate each and every listed prodcuts"
type textarea "*"
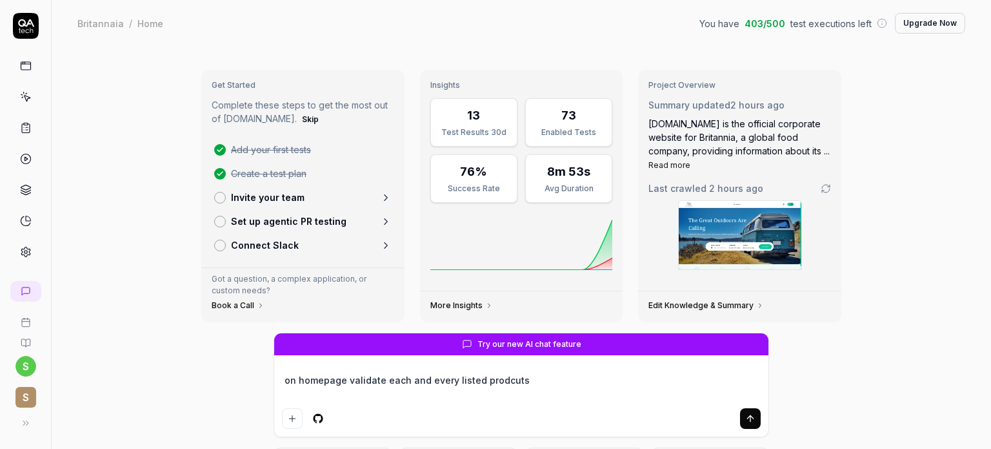
type textarea "on homepage validate each and every listed prodcuts"
type textarea "*"
type textarea "on homepage validate each and every listed prodcut"
type textarea "*"
type textarea "on homepage validate each and every listed prodcu"
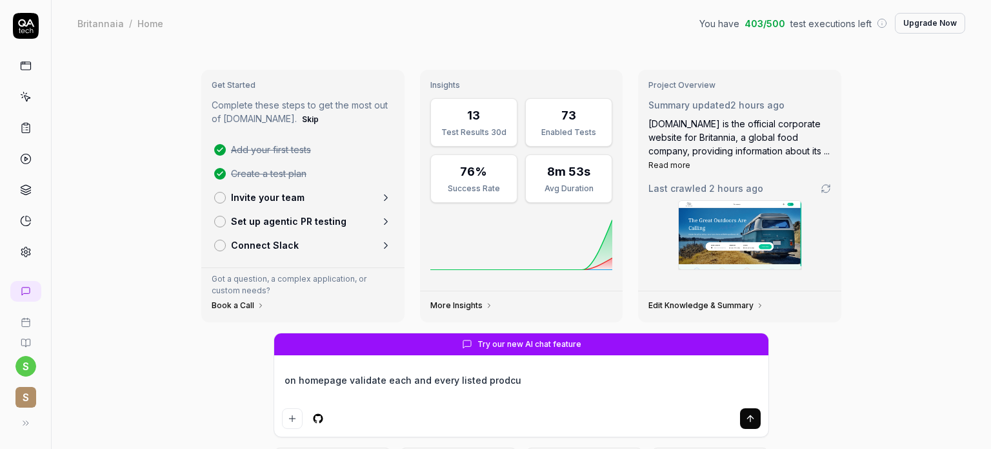
type textarea "*"
type textarea "on homepage validate each and every listed prodc"
type textarea "*"
type textarea "on homepage validate each and every listed prod"
type textarea "*"
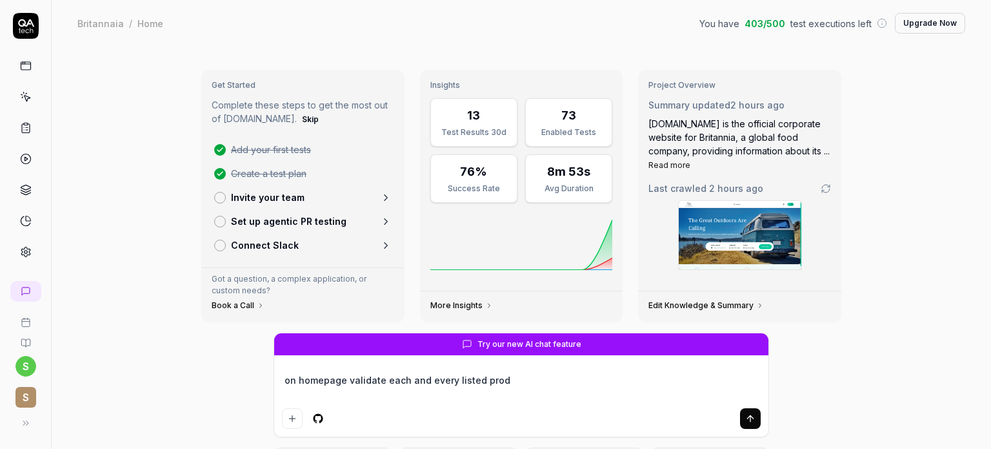
type textarea "on homepage validate each and every listed produ"
type textarea "*"
type textarea "on homepage validate each and every listed produc"
type textarea "*"
type textarea "on homepage validate each and every listed product"
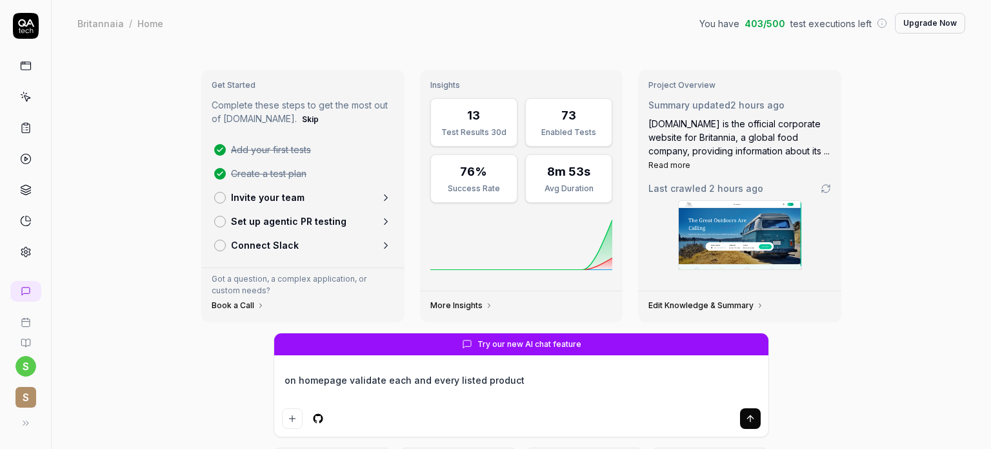
type textarea "*"
type textarea "on homepage validate each and every listed products"
type textarea "*"
type textarea "on homepage validate each and every listed products o"
type textarea "*"
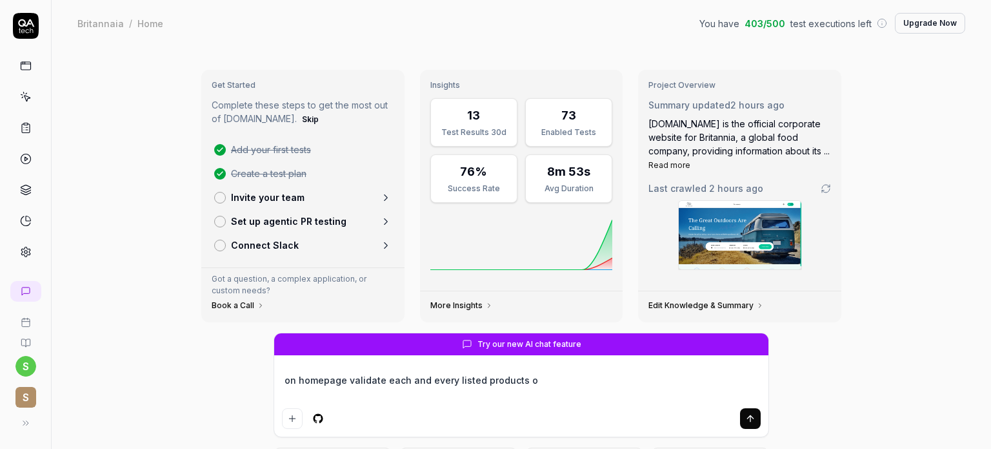
type textarea "on homepage validate each and every listed products on"
type textarea "*"
type textarea "on homepage validate each and every listed products on"
type textarea "*"
type textarea "on homepage validate each and every listed products on"
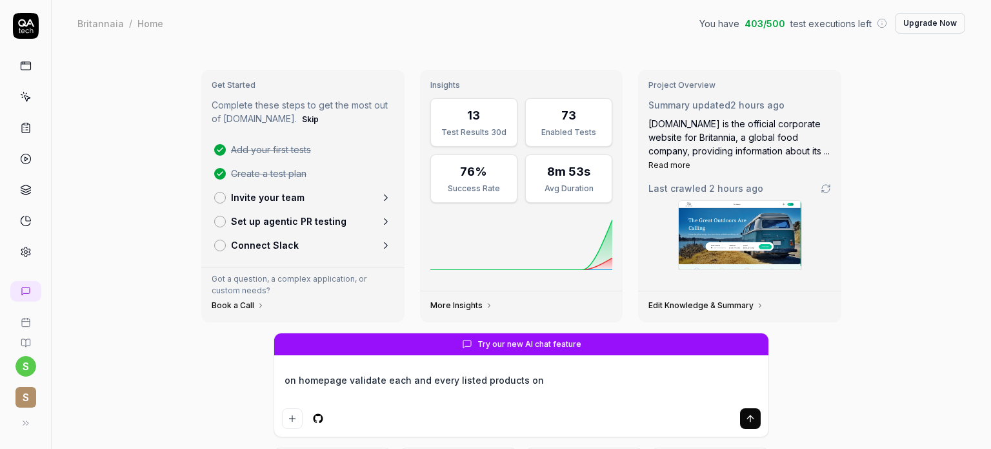
type textarea "*"
type textarea "on homepage validate each and every listed products one"
type textarea "*"
type textarea "on homepage validate each and every listed products one"
type textarea "*"
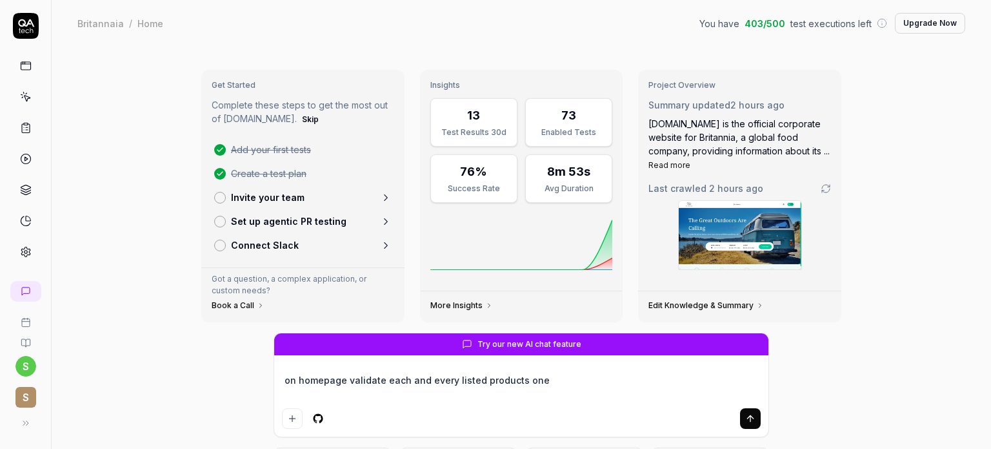
type textarea "on homepage validate each and every listed products one b"
type textarea "*"
type textarea "on homepage validate each and every listed products one by"
type textarea "*"
type textarea "on homepage validate each and every listed products one by"
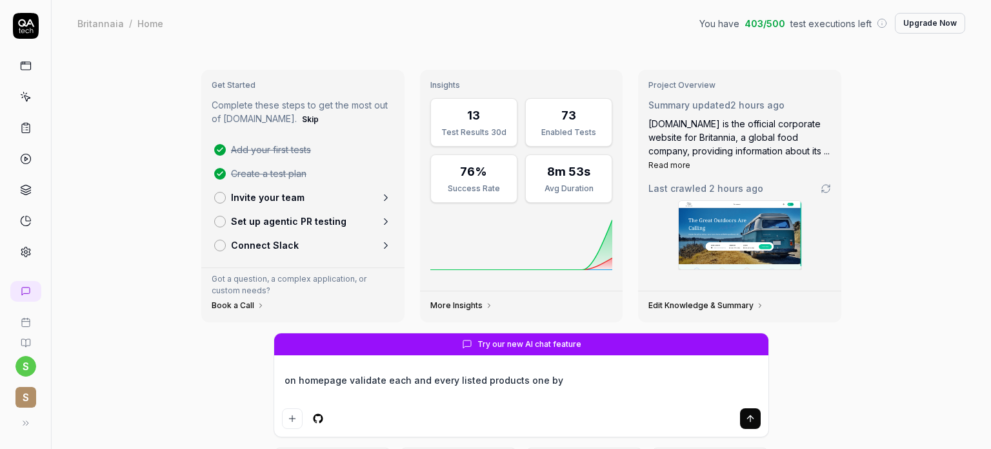
type textarea "*"
type textarea "on homepage validate each and every listed products one by o"
type textarea "*"
type textarea "on homepage validate each and every listed products one by on"
type textarea "*"
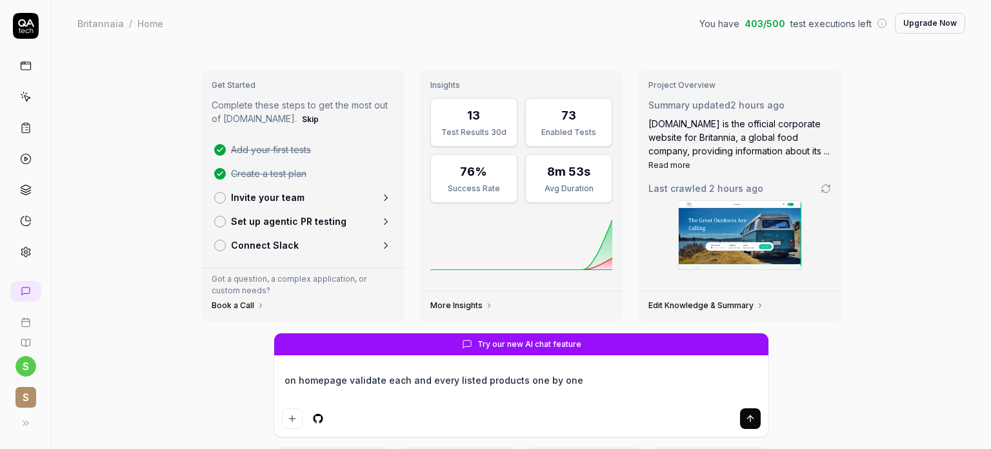
type textarea "on homepage validate each and every listed products one by one"
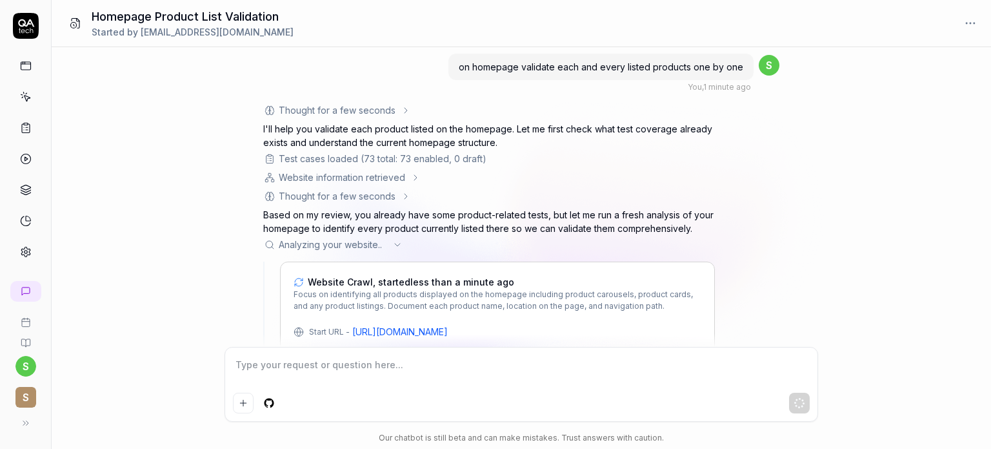
scroll to position [57, 0]
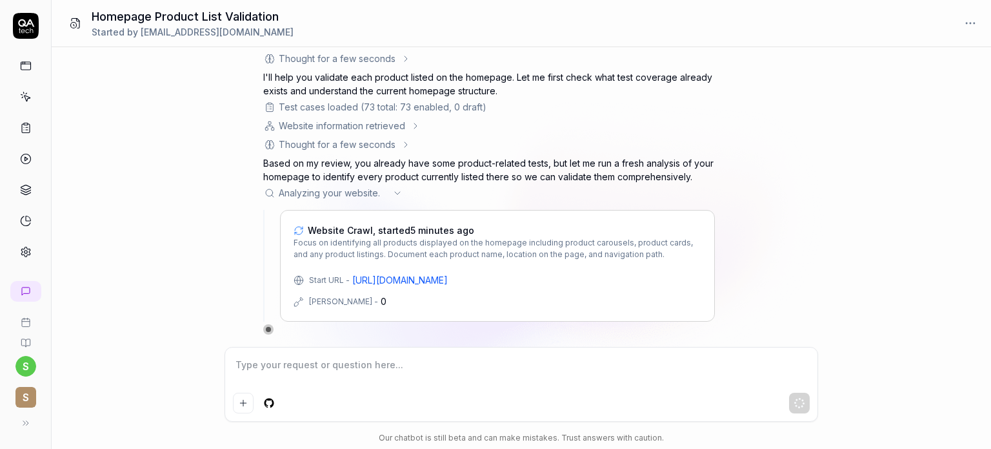
click at [25, 94] on icon at bounding box center [26, 97] width 12 height 12
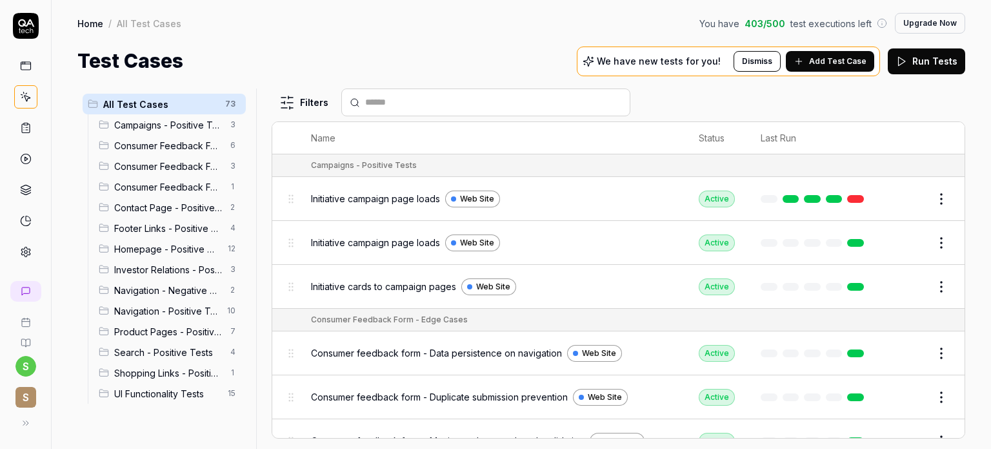
click at [371, 25] on div "Home / All Test Cases You have 403 / 500 test executions left Upgrade Now" at bounding box center [521, 23] width 888 height 21
click at [191, 395] on span "UI Functionality Tests" at bounding box center [167, 394] width 106 height 14
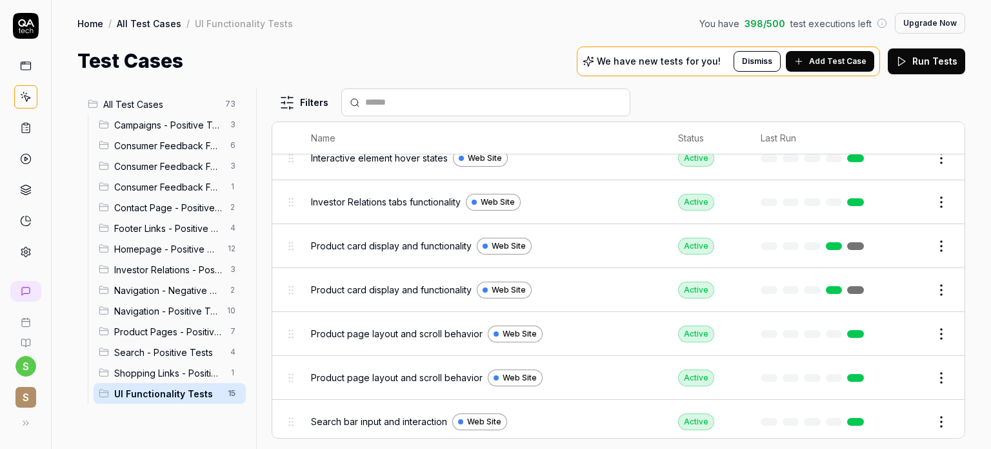
scroll to position [394, 0]
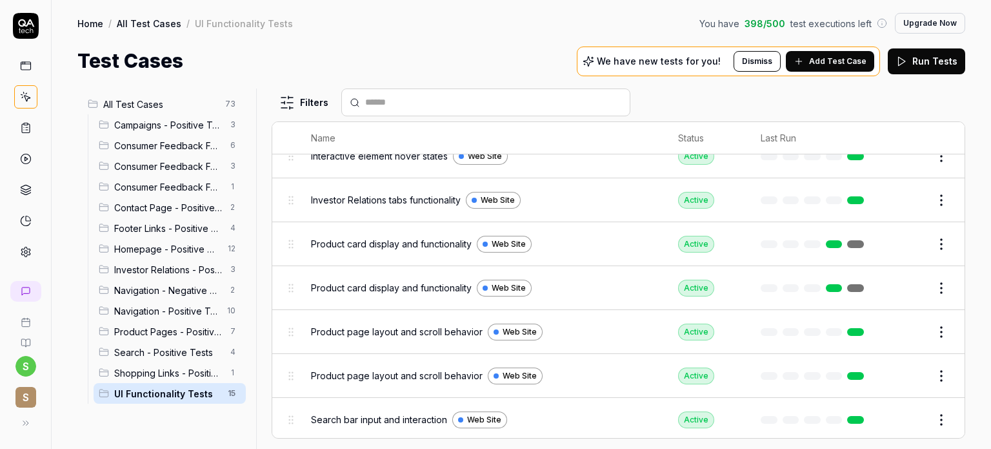
click at [176, 371] on span "Shopping Links - Positive Tests" at bounding box center [168, 373] width 108 height 14
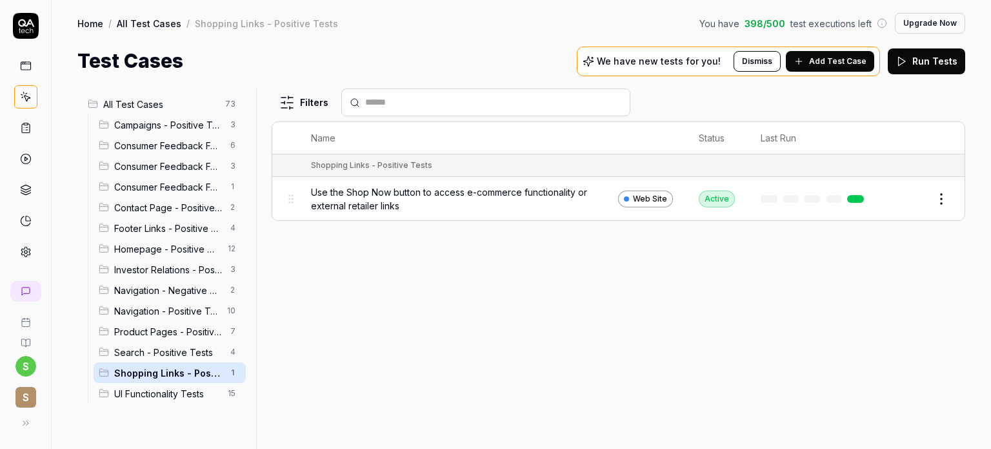
scroll to position [0, 0]
click at [153, 353] on span "Search - Positive Tests" at bounding box center [168, 352] width 108 height 14
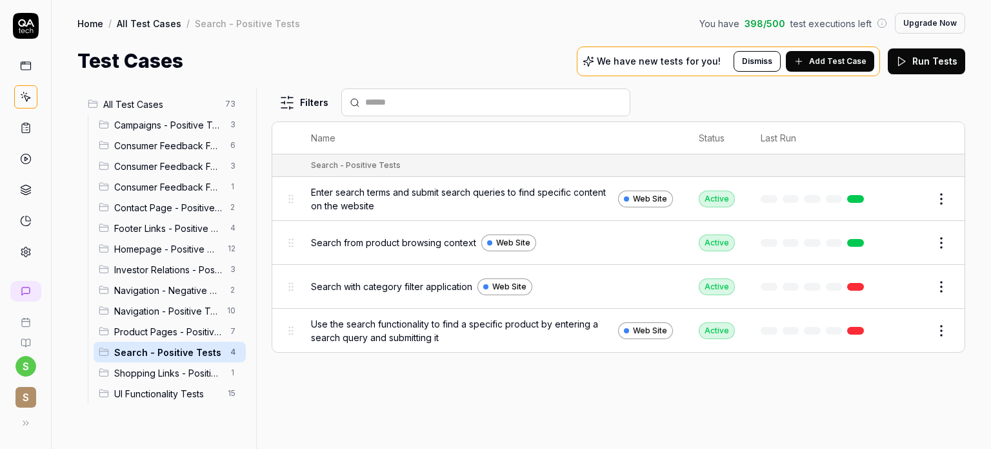
click at [176, 325] on span "Product Pages - Positive Tests" at bounding box center [168, 332] width 108 height 14
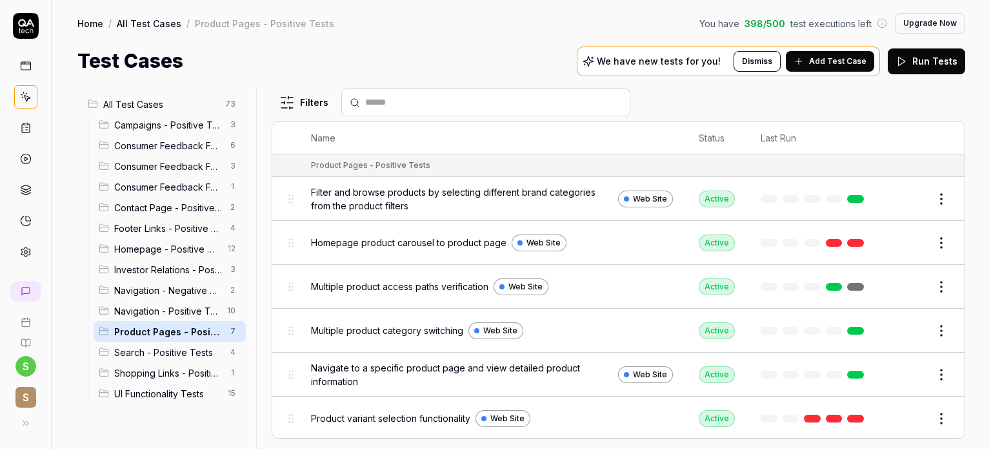
scroll to position [44, 0]
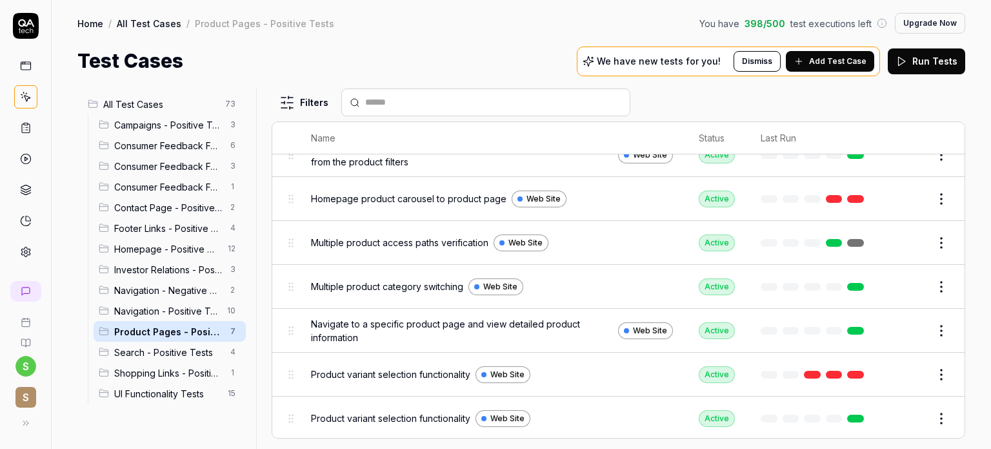
click at [175, 312] on span "Navigation - Positive Tests" at bounding box center [166, 311] width 105 height 14
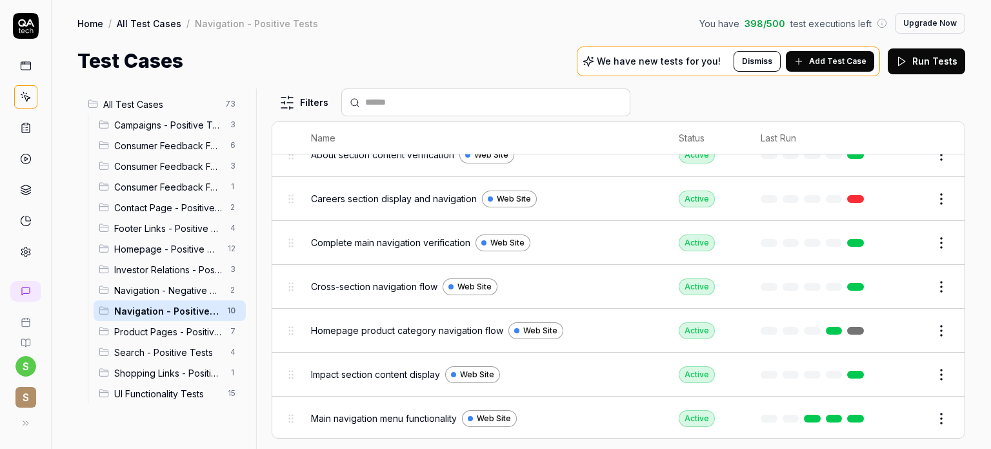
click at [167, 245] on span "Homepage - Positive Tests" at bounding box center [167, 249] width 106 height 14
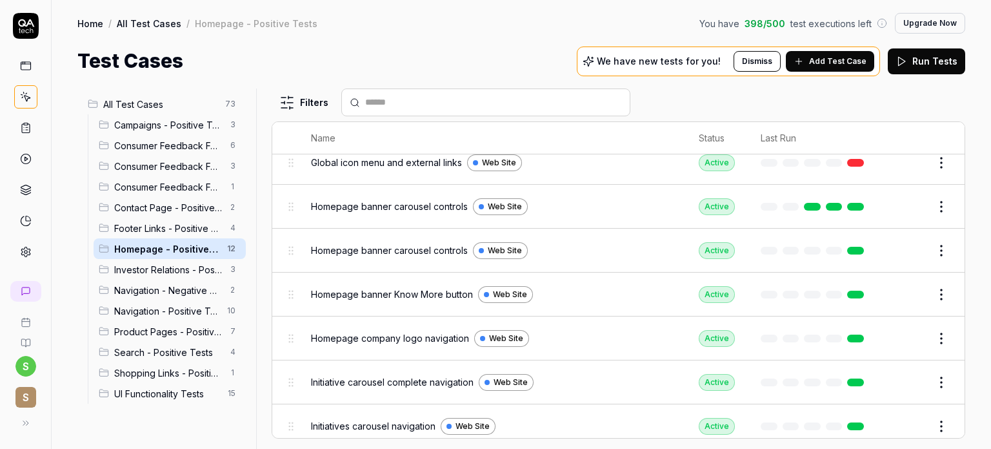
scroll to position [263, 0]
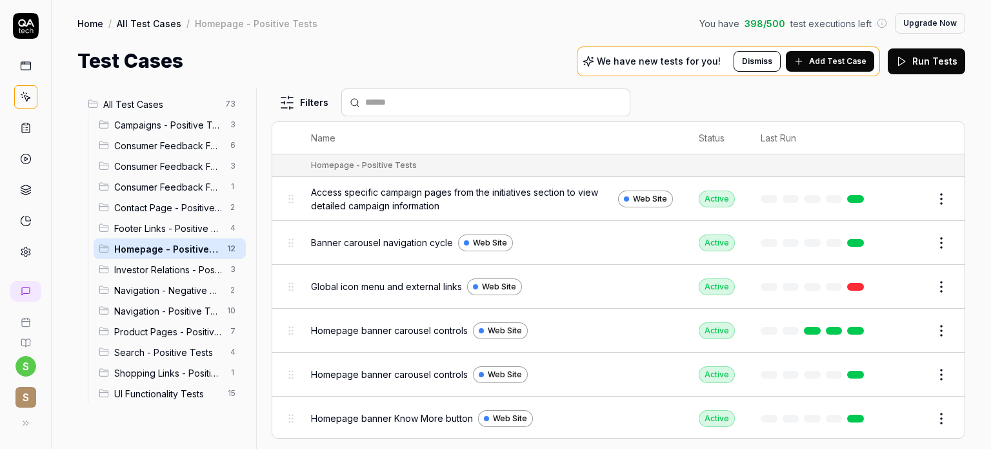
click at [838, 61] on span "Add Test Case" at bounding box center [837, 62] width 57 height 12
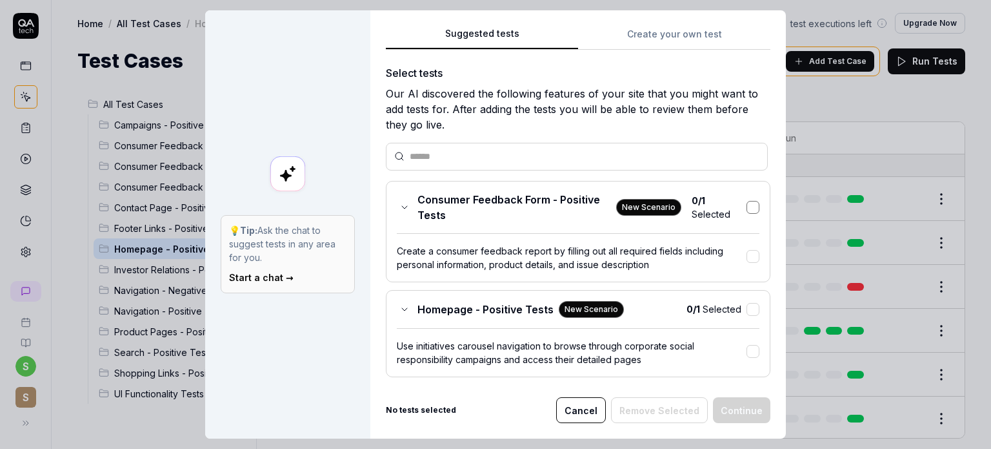
click at [747, 205] on button "button" at bounding box center [753, 207] width 13 height 13
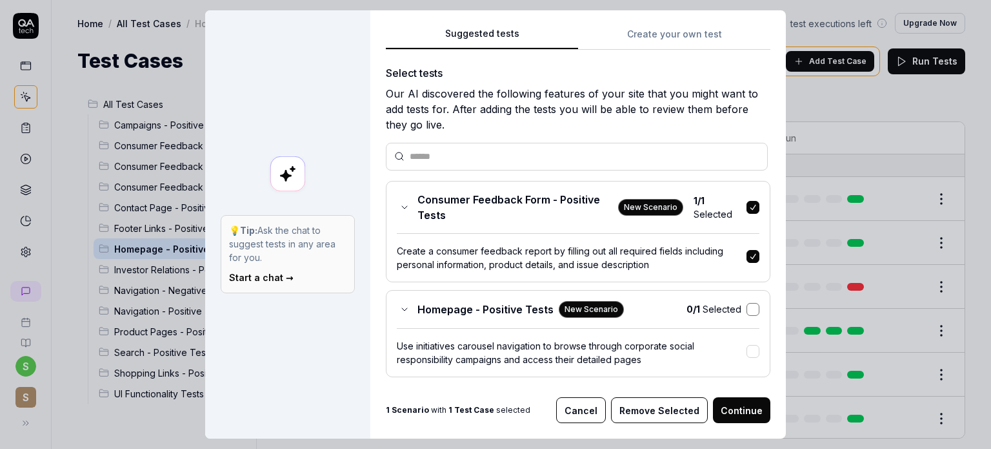
click at [747, 307] on button "button" at bounding box center [753, 309] width 13 height 13
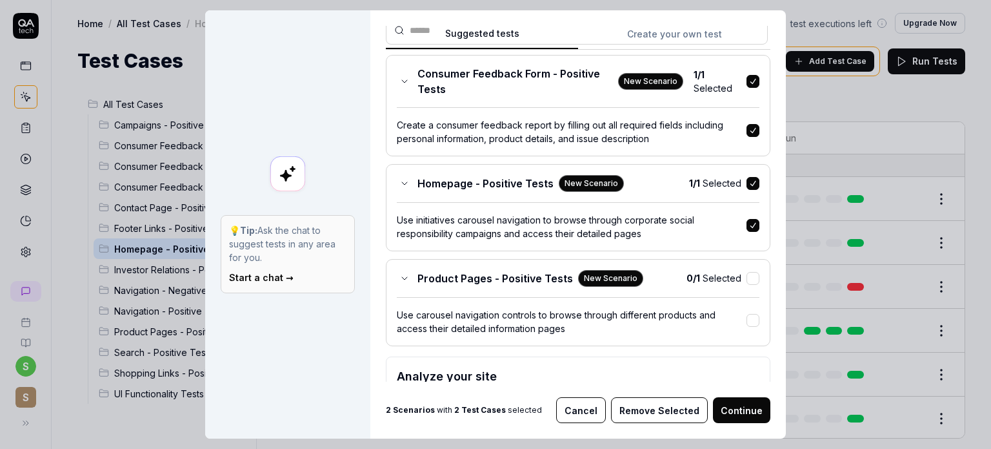
scroll to position [137, 0]
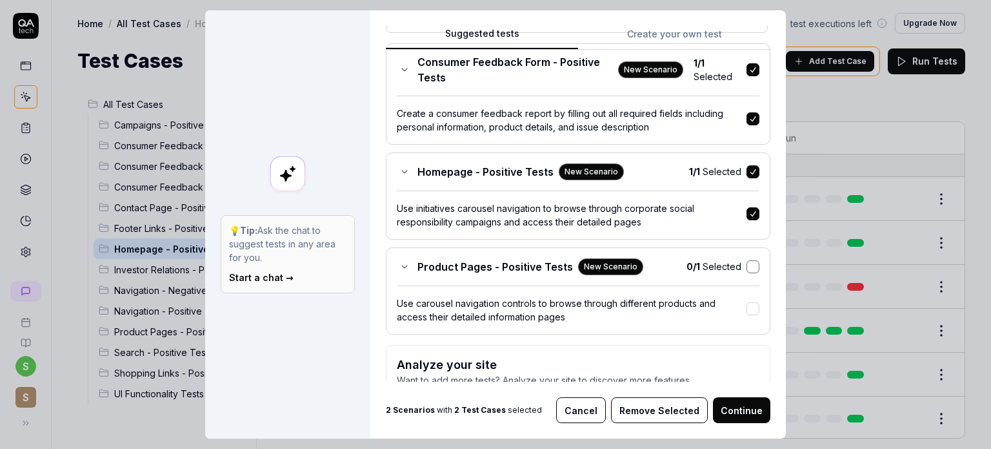
click at [747, 264] on button "button" at bounding box center [753, 266] width 13 height 13
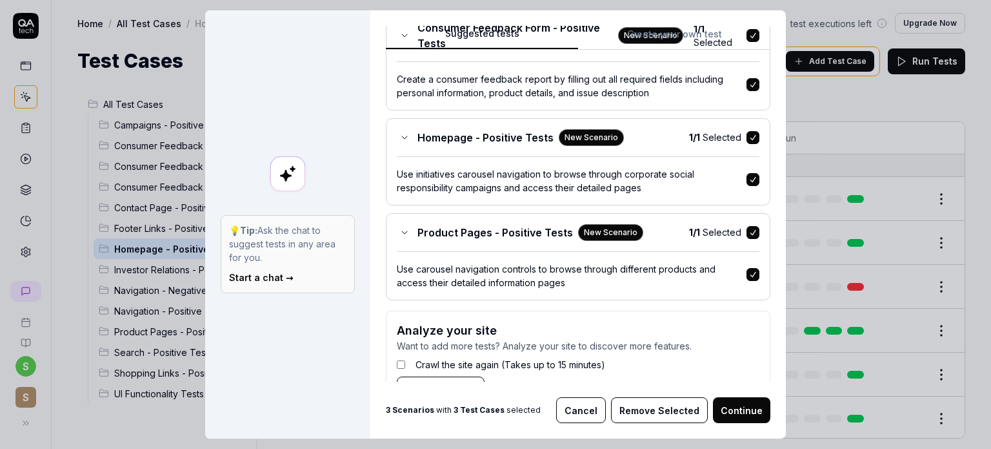
scroll to position [210, 0]
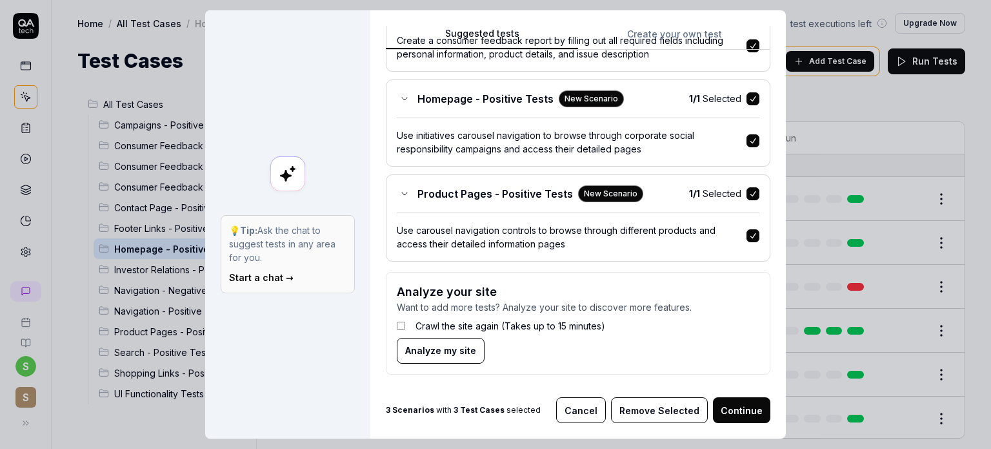
click at [726, 409] on button "Continue" at bounding box center [741, 410] width 57 height 26
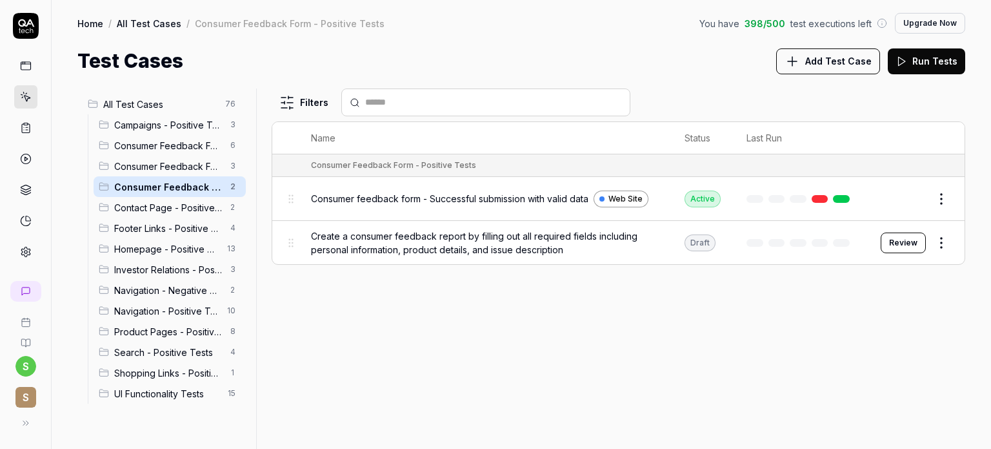
click at [911, 239] on button "Review" at bounding box center [903, 242] width 45 height 21
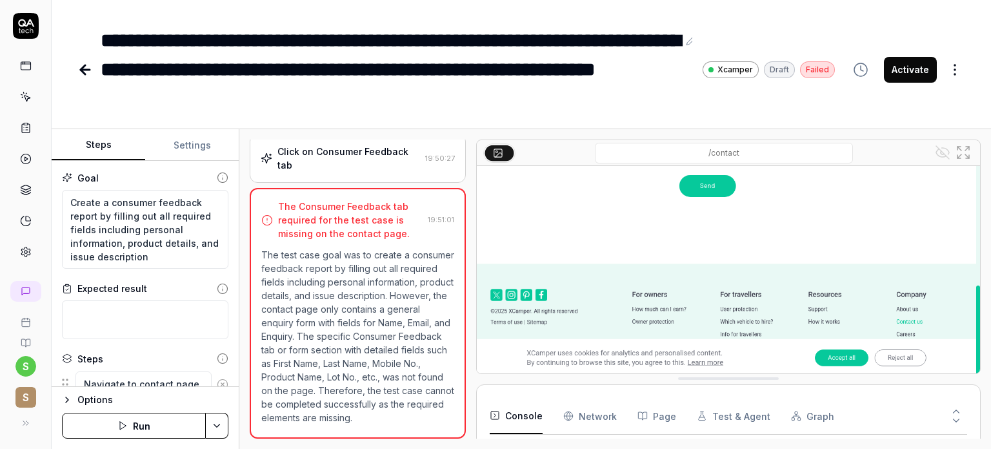
scroll to position [57, 0]
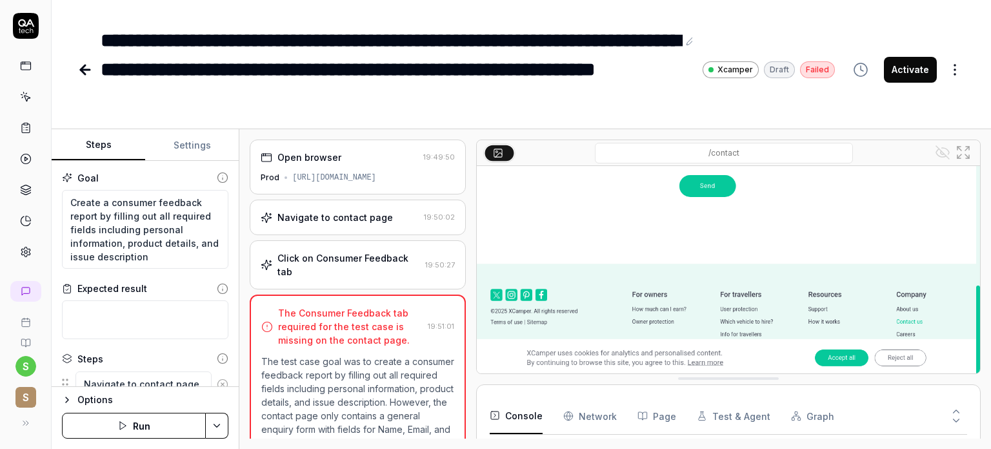
click at [83, 73] on icon at bounding box center [83, 69] width 5 height 9
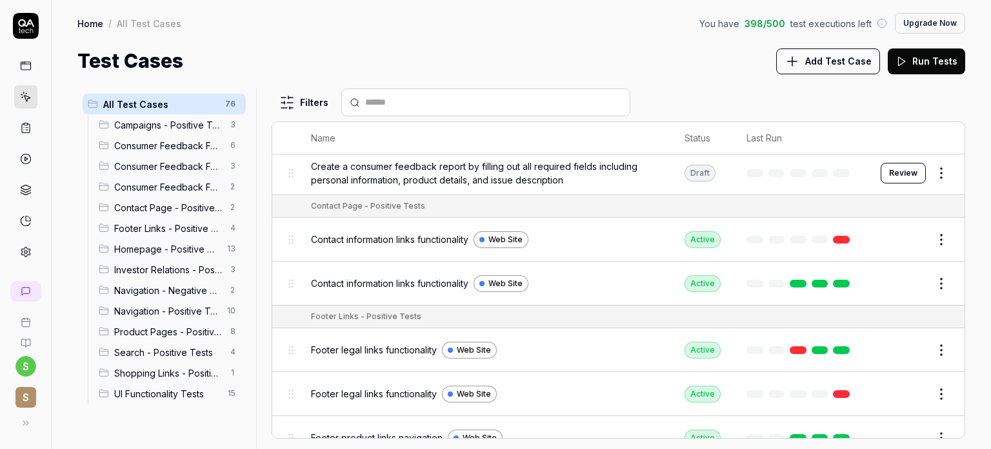
scroll to position [620, 0]
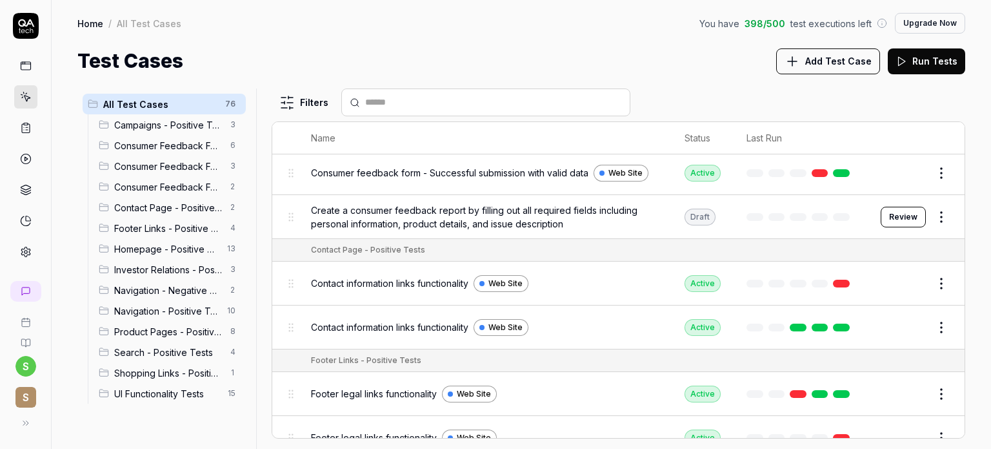
click at [930, 212] on html "s S Home / All Test Cases You have 398 / 500 test executions left Upgrade Now H…" at bounding box center [495, 272] width 991 height 545
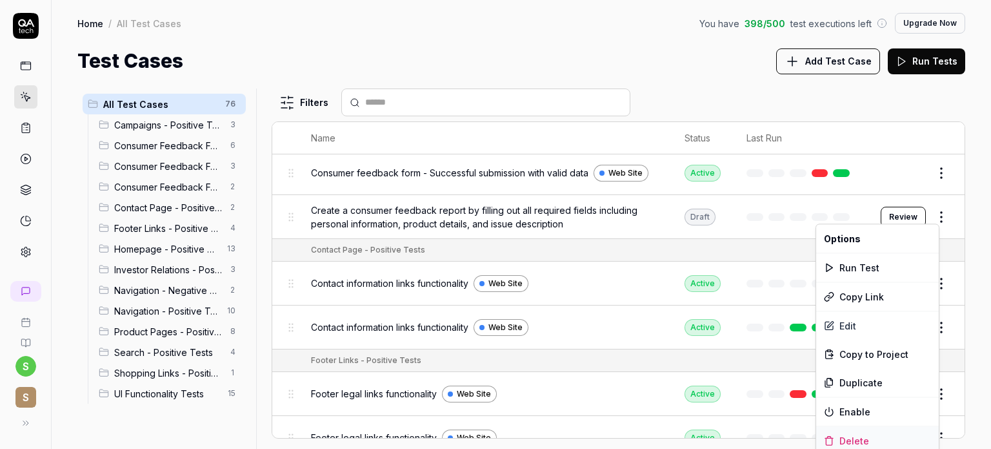
click at [850, 436] on div "Delete" at bounding box center [878, 440] width 123 height 28
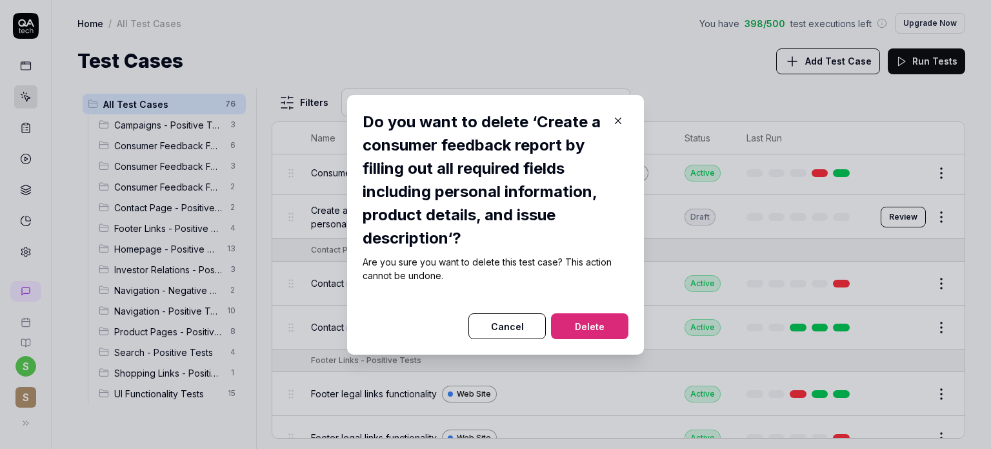
click at [593, 321] on button "Delete" at bounding box center [589, 326] width 77 height 26
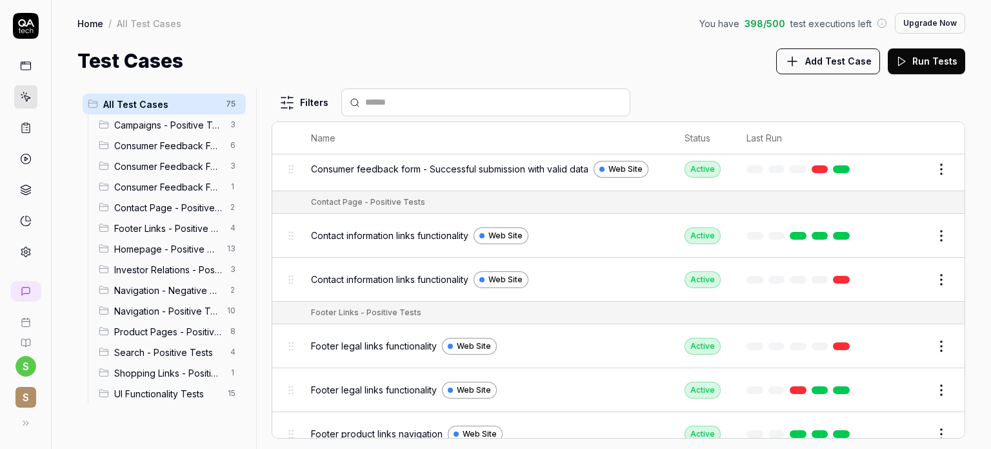
scroll to position [580, 0]
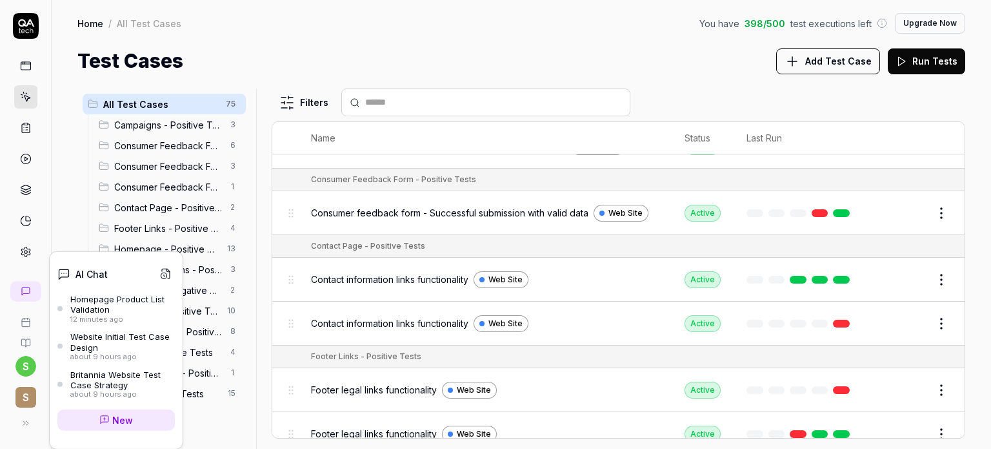
click at [130, 307] on div "Homepage Product List Validation" at bounding box center [122, 304] width 105 height 21
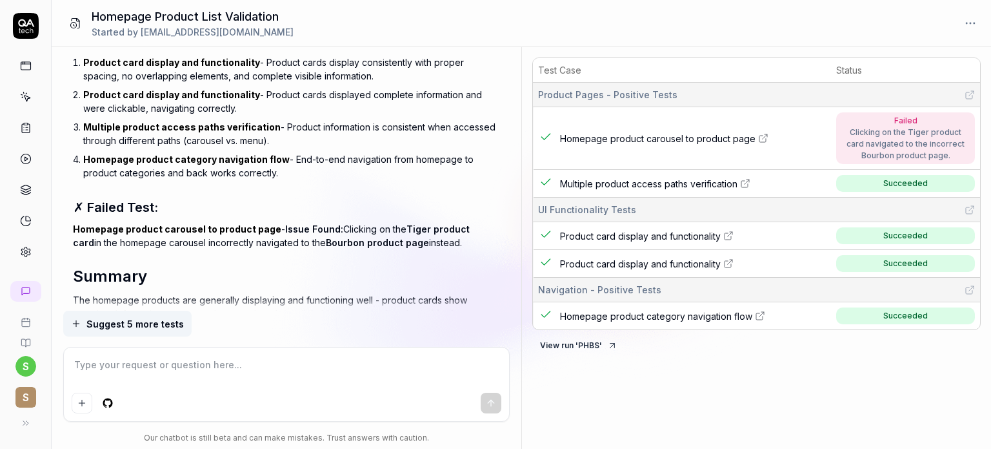
scroll to position [563, 0]
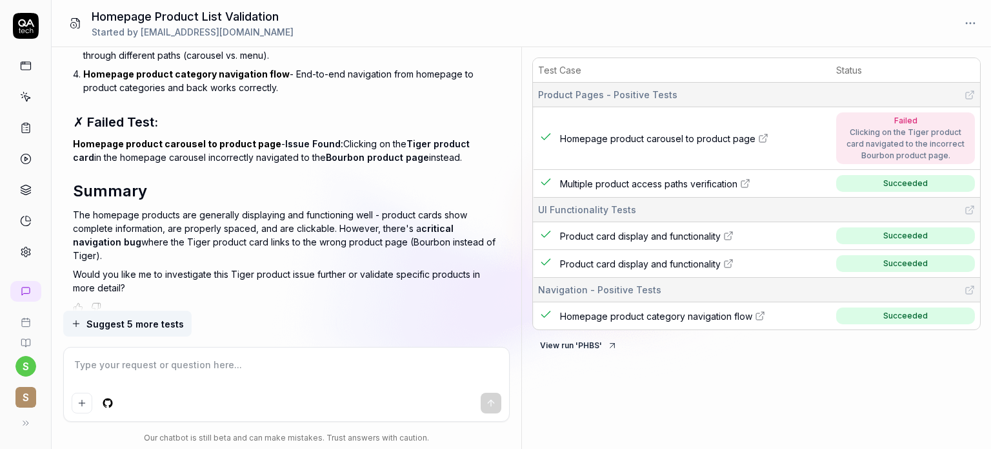
type textarea "*"
click at [689, 134] on span "Homepage product carousel to product page" at bounding box center [658, 139] width 196 height 14
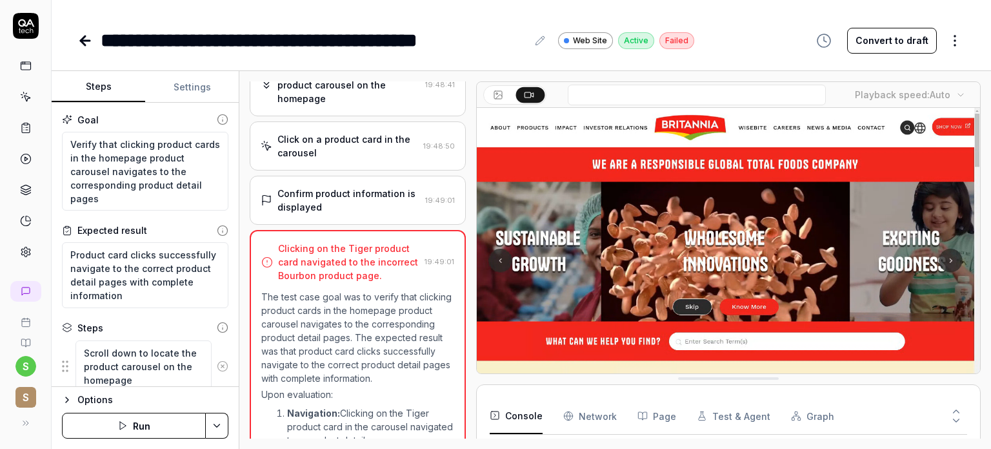
scroll to position [97, 0]
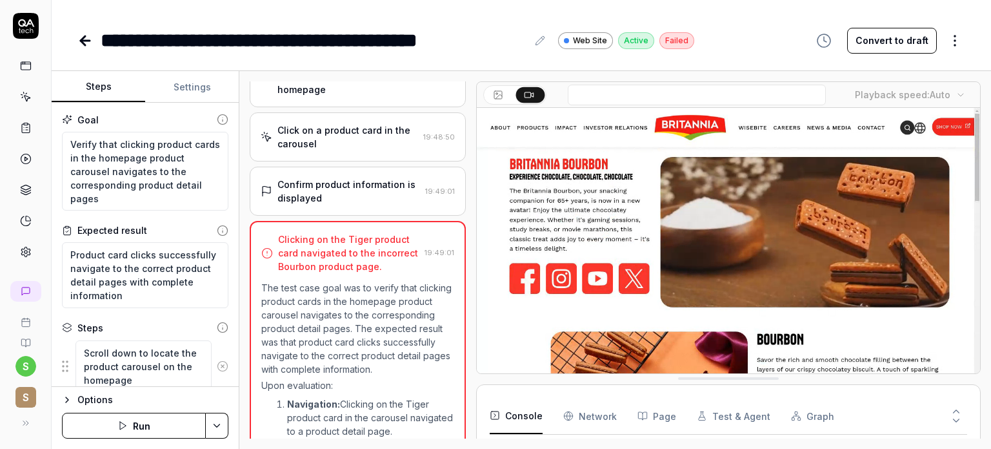
click at [699, 234] on video at bounding box center [728, 265] width 503 height 314
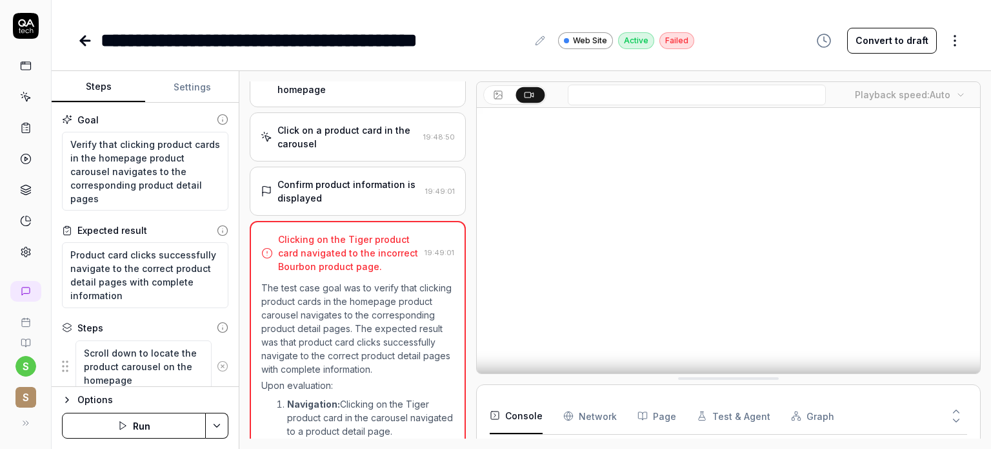
click at [711, 245] on video at bounding box center [728, 265] width 503 height 314
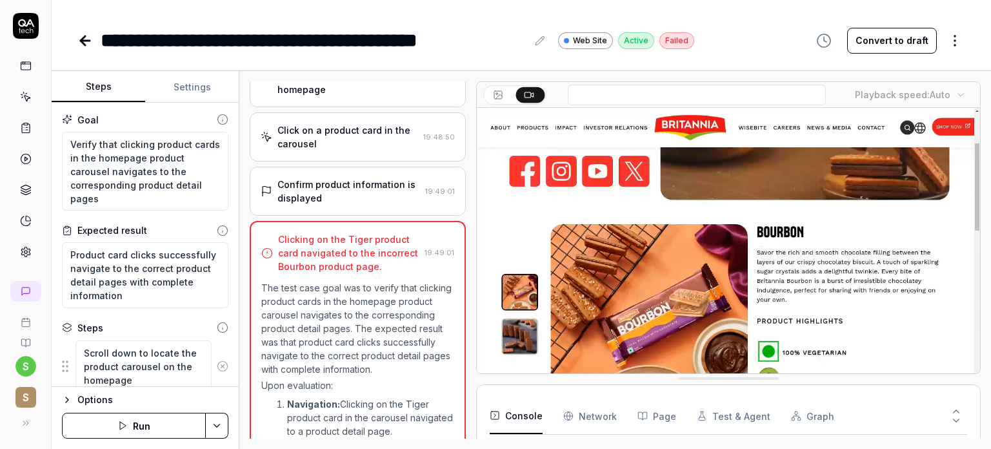
click at [681, 254] on video at bounding box center [728, 265] width 503 height 314
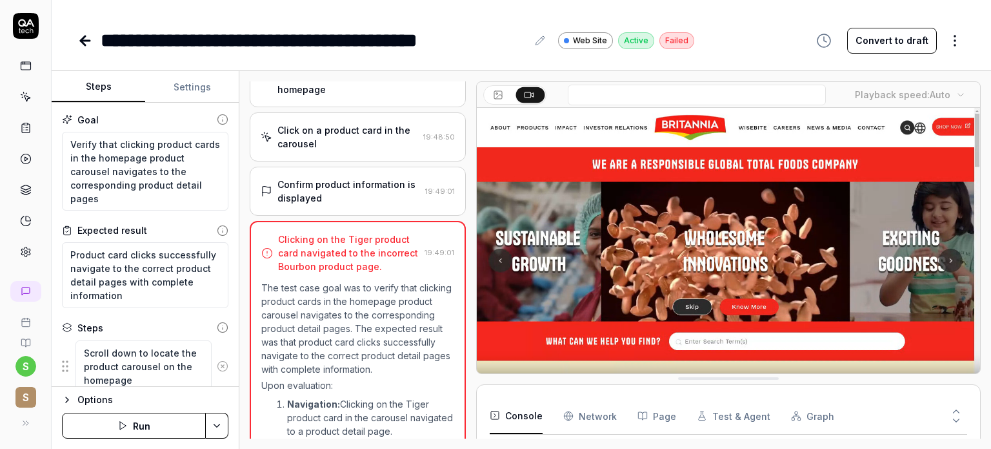
click at [681, 254] on video at bounding box center [728, 265] width 503 height 314
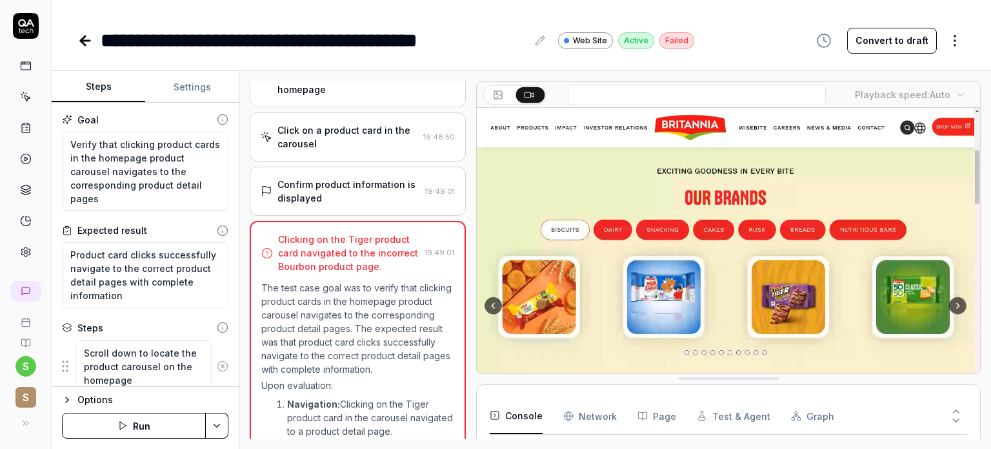
click at [400, 332] on p "The test case goal was to verify that clicking product cards in the homepage pr…" at bounding box center [357, 328] width 193 height 95
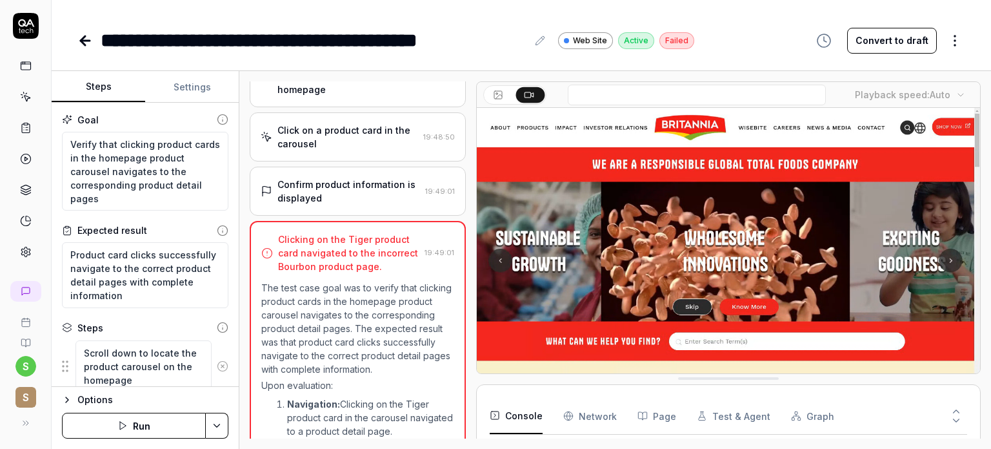
scroll to position [43, 0]
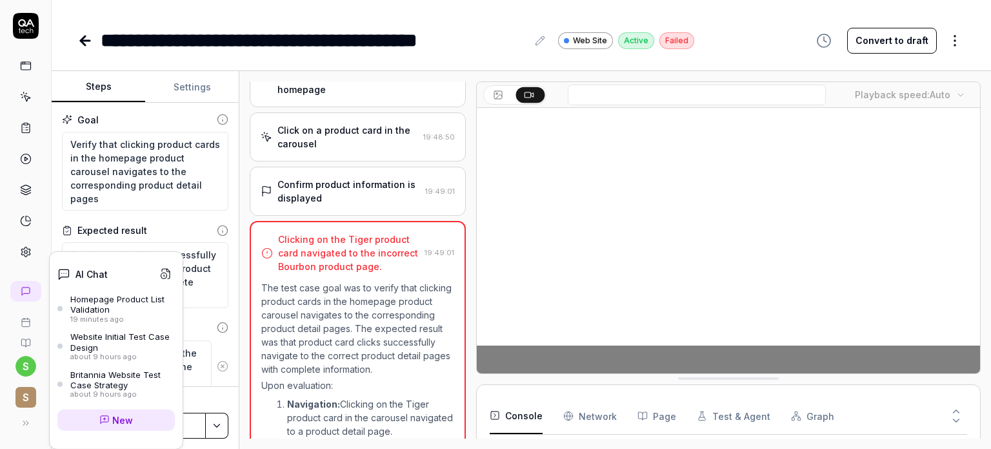
click at [116, 304] on div "Homepage Product List Validation" at bounding box center [122, 304] width 105 height 21
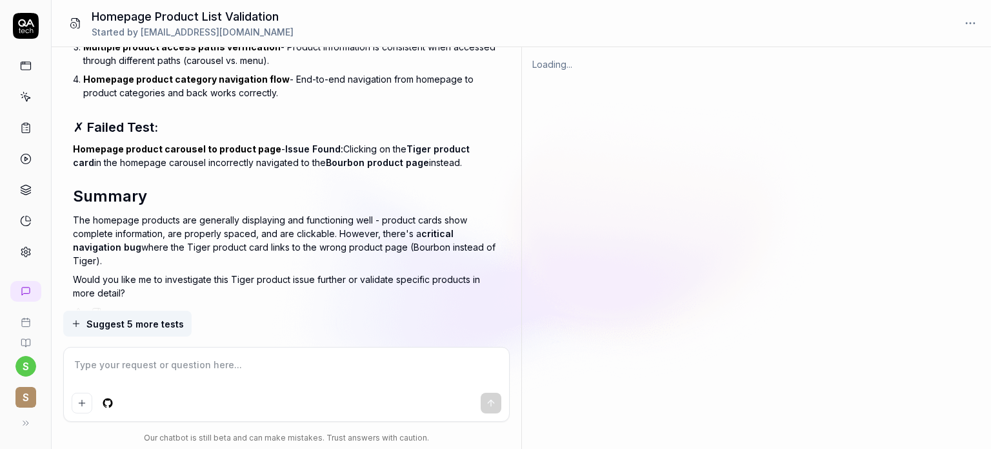
type textarea "*"
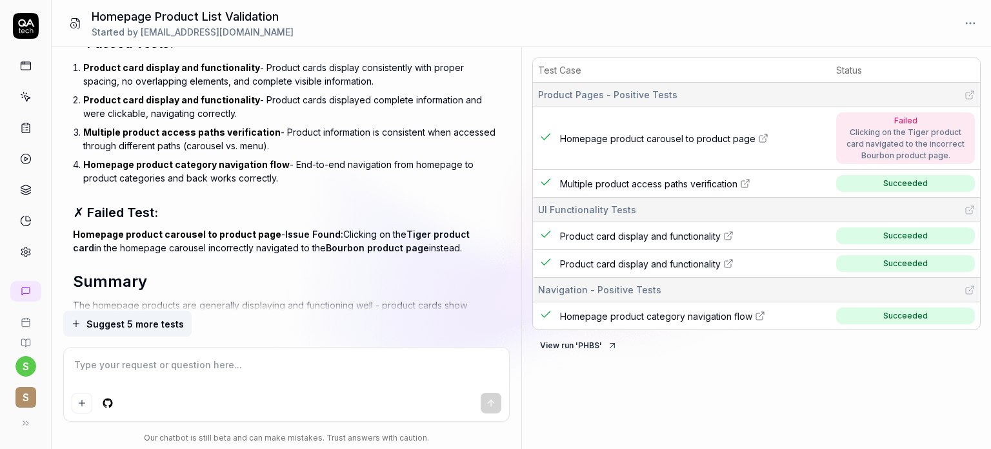
scroll to position [563, 0]
